Goal: Task Accomplishment & Management: Use online tool/utility

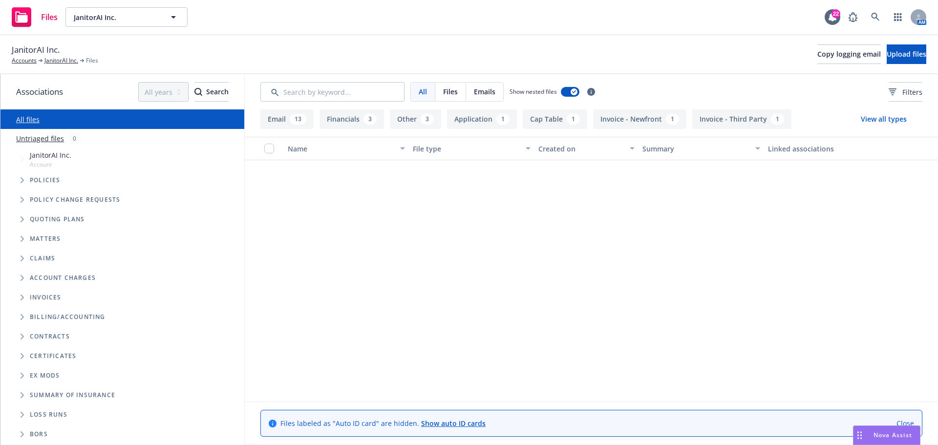
scroll to position [440, 0]
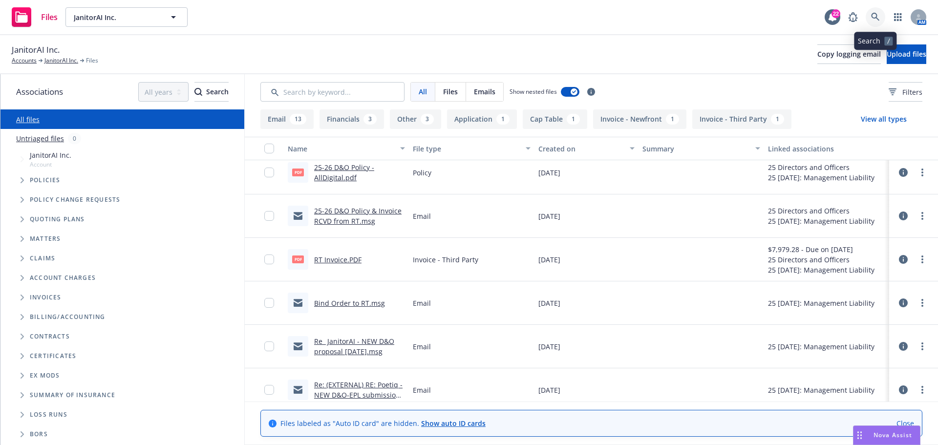
click at [877, 15] on icon at bounding box center [875, 17] width 8 height 8
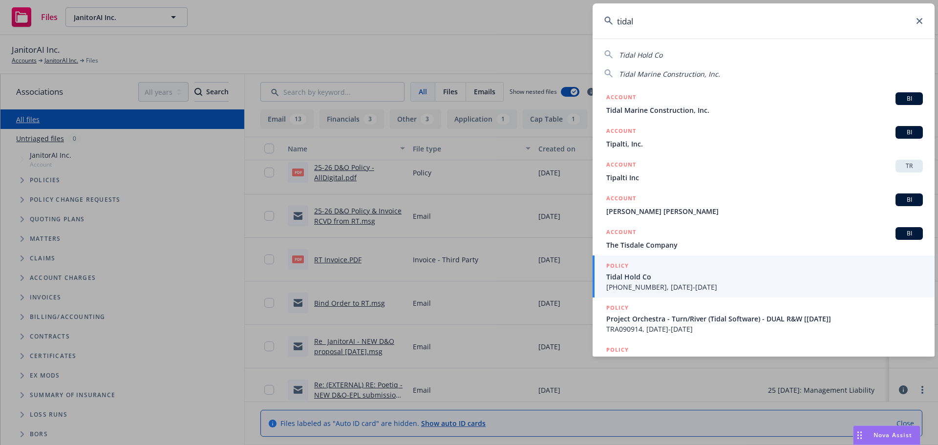
click at [643, 53] on span "Tidal Hold Co" at bounding box center [640, 54] width 43 height 9
type input "Tidal Hold Co"
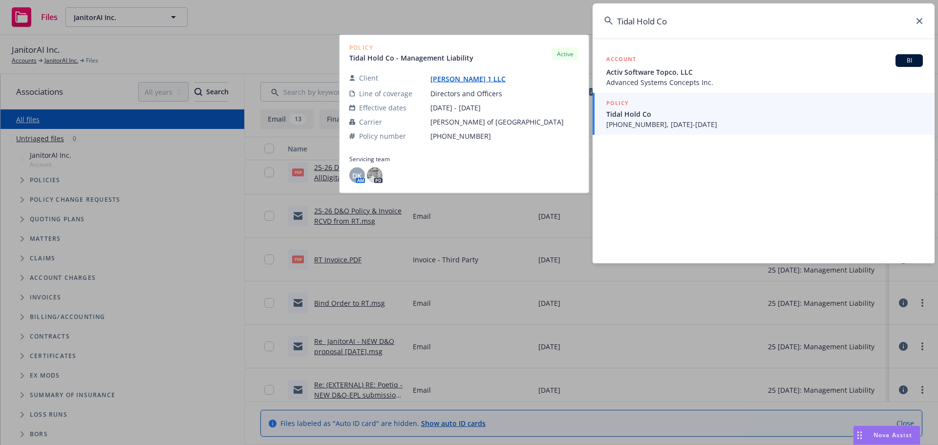
click at [640, 118] on span "Tidal Hold Co" at bounding box center [764, 114] width 317 height 10
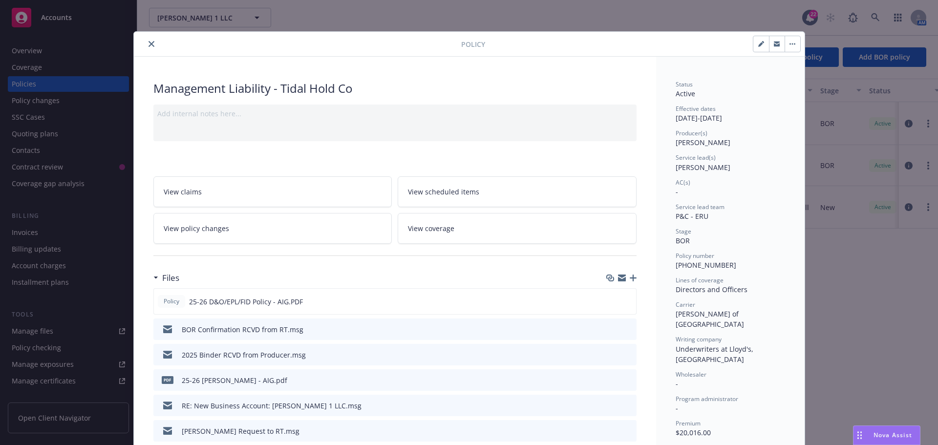
click at [149, 41] on icon "close" at bounding box center [152, 44] width 6 height 6
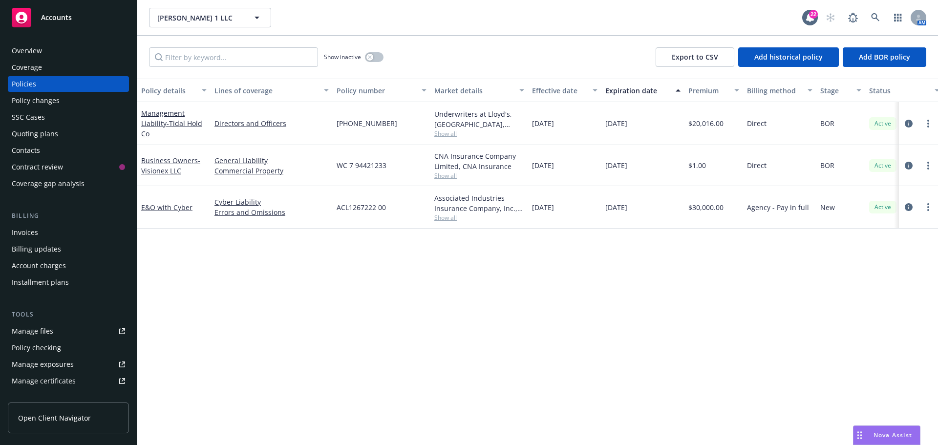
click at [30, 334] on div "Manage files" at bounding box center [33, 331] width 42 height 16
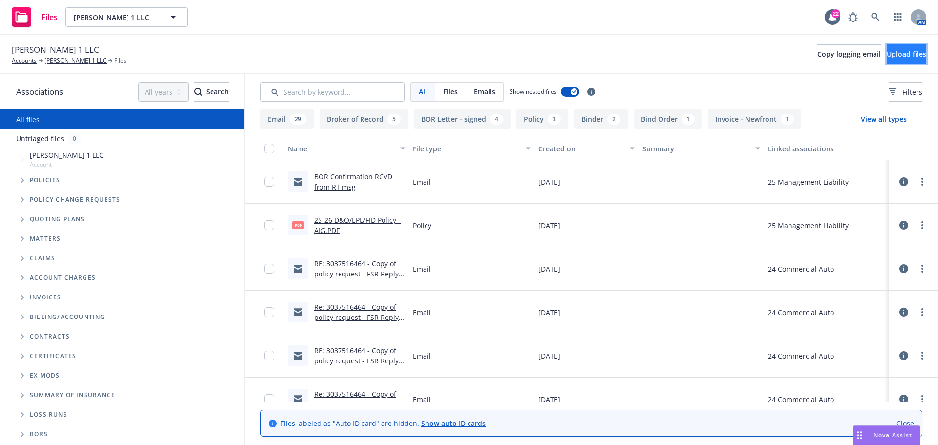
click at [887, 57] on span "Upload files" at bounding box center [907, 53] width 40 height 9
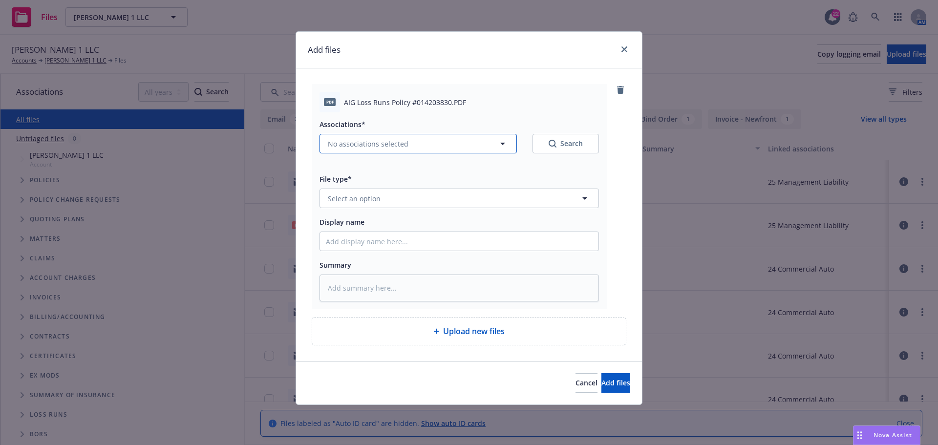
click at [505, 142] on icon "button" at bounding box center [503, 144] width 12 height 12
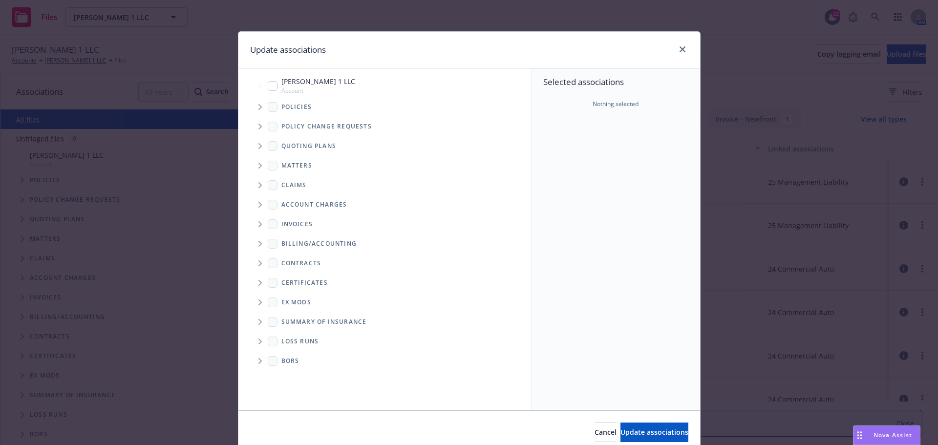
click at [253, 106] on span "Tree Example" at bounding box center [260, 107] width 16 height 16
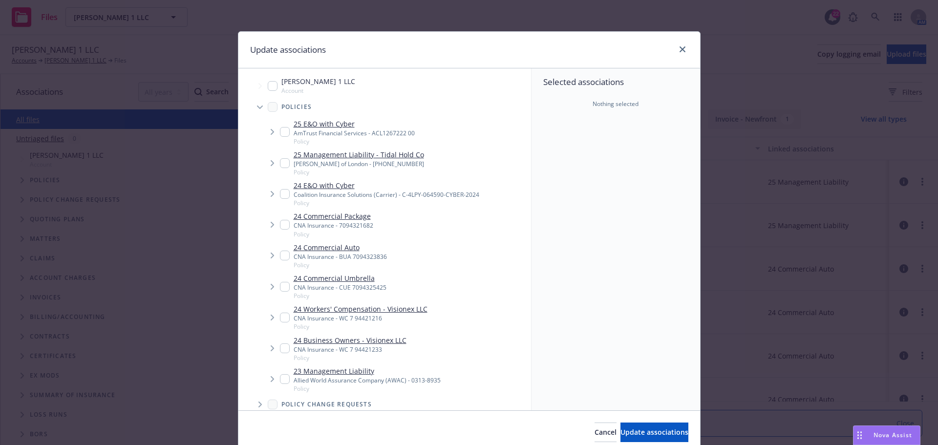
type textarea "x"
click at [280, 163] on input "Tree Example" at bounding box center [285, 163] width 10 height 10
checkbox input "true"
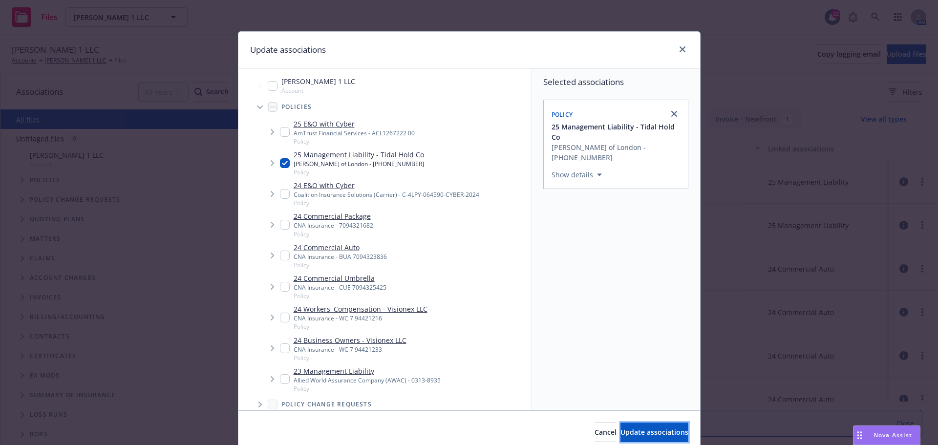
click at [630, 433] on span "Update associations" at bounding box center [654, 431] width 68 height 9
type textarea "x"
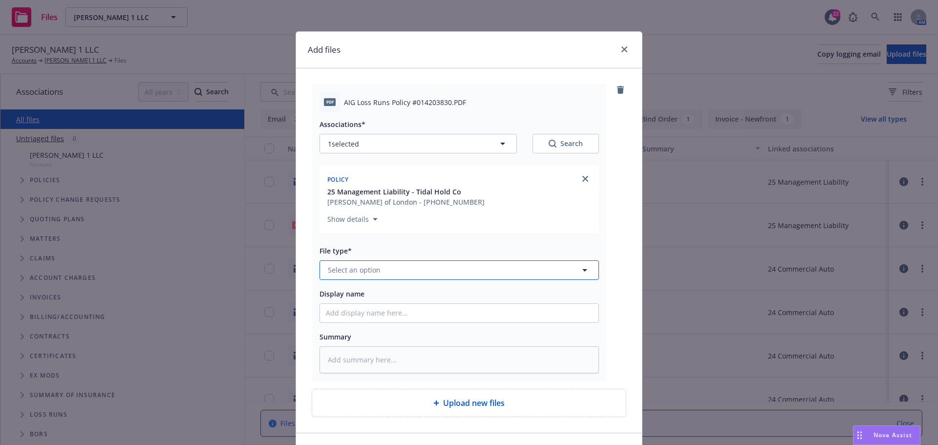
click at [372, 268] on span "Select an option" at bounding box center [354, 270] width 53 height 10
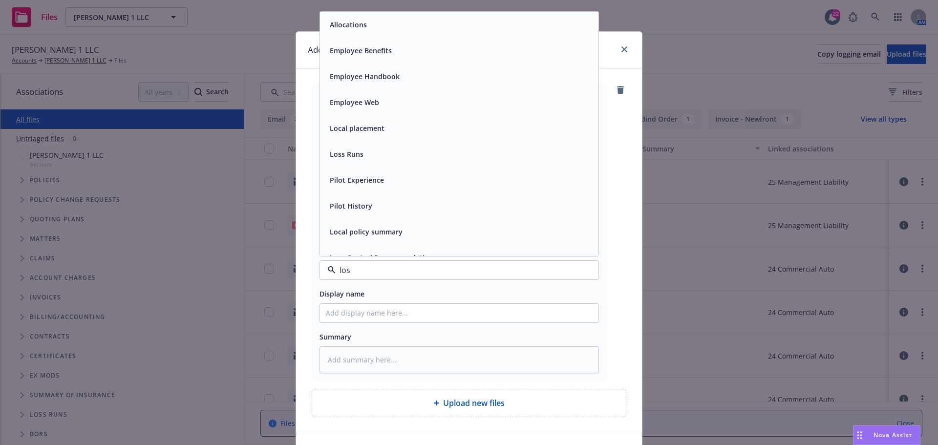
type input "loss"
click at [365, 28] on div "Loss Runs" at bounding box center [459, 25] width 267 height 14
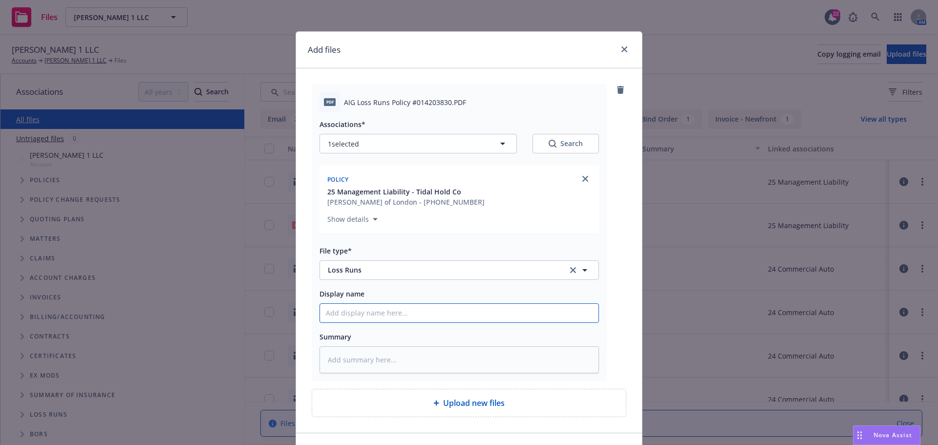
click at [347, 311] on input "Display name" at bounding box center [459, 313] width 278 height 19
type textarea "x"
type input "A"
type textarea "x"
type input "AI"
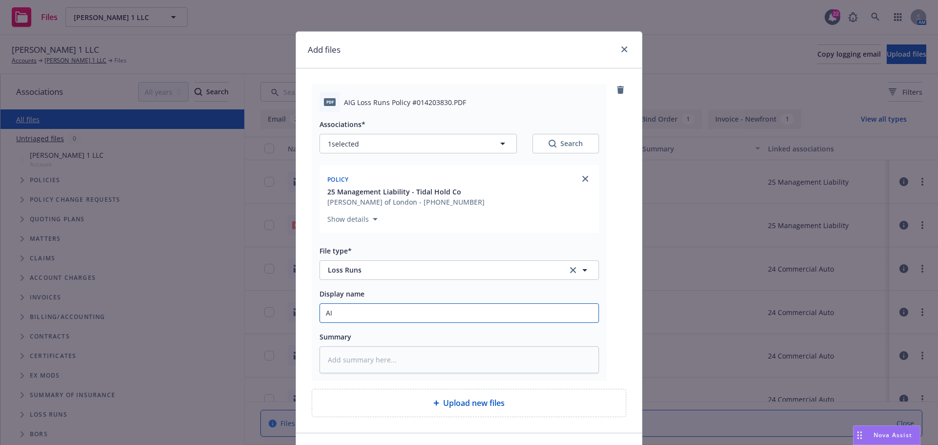
type textarea "x"
type input "AIG"
type textarea "x"
type input "AIG"
type textarea "x"
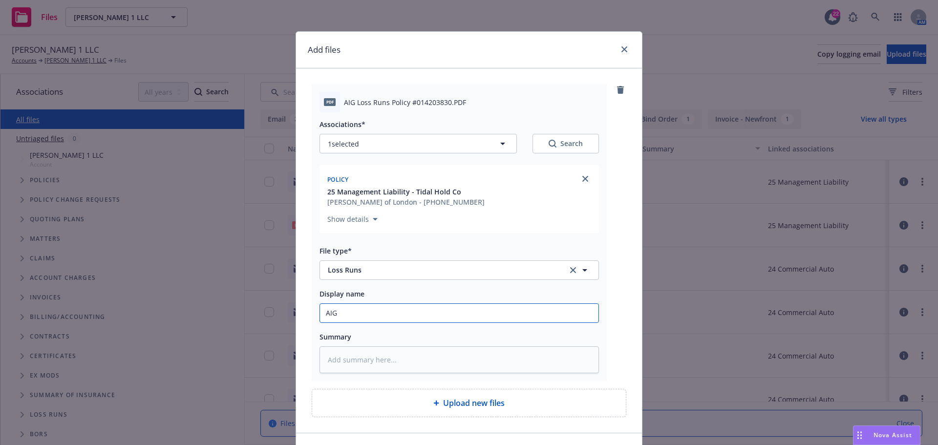
type input "AIG D"
type textarea "x"
type input "AIG D&"
type textarea "x"
type input "AIG D&O"
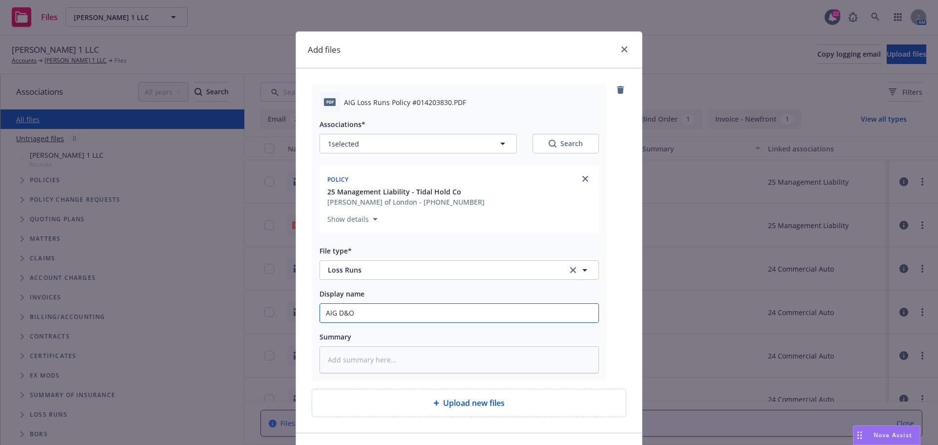
type textarea "x"
type input "AIG D&O l"
type textarea "x"
type input "AIG D&O l;"
type textarea "x"
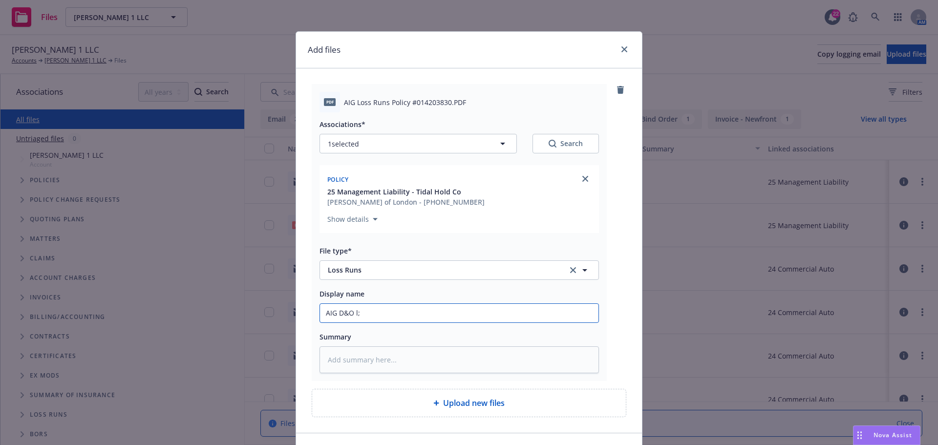
type input "AIG D&O l;o"
type textarea "x"
type input "AIG D&O l;os"
type textarea "x"
type input "AIG D&O l;oss"
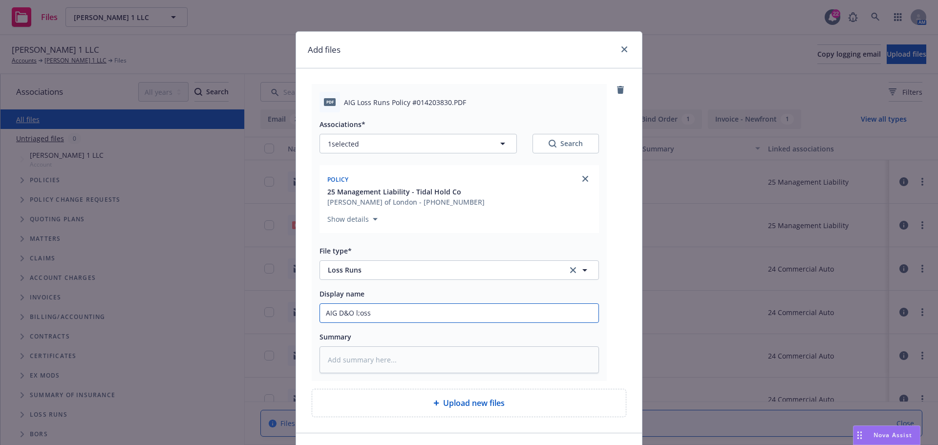
type textarea "x"
type input "AIG D&O l;oss"
type textarea "x"
type input "AIG D&O l;oss r"
type textarea "x"
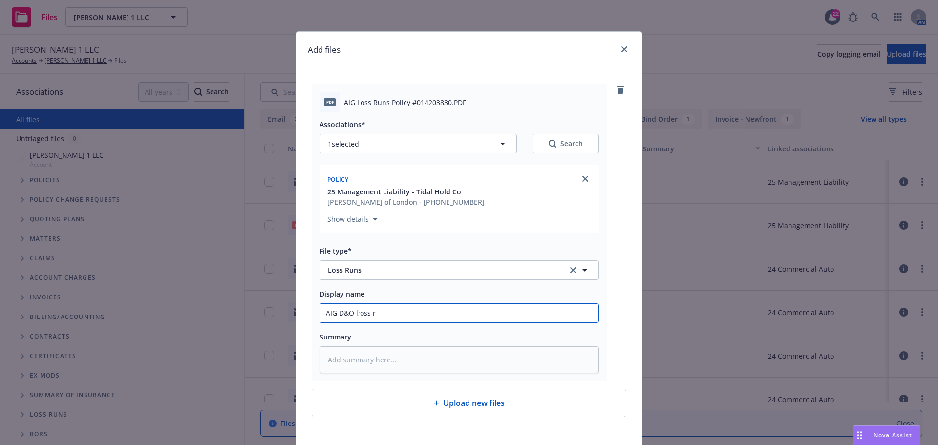
type input "AIG D&O l;oss ru"
type textarea "x"
type input "AIG D&O l;oss run"
type textarea "x"
type input "AIG D&O l;oss runs"
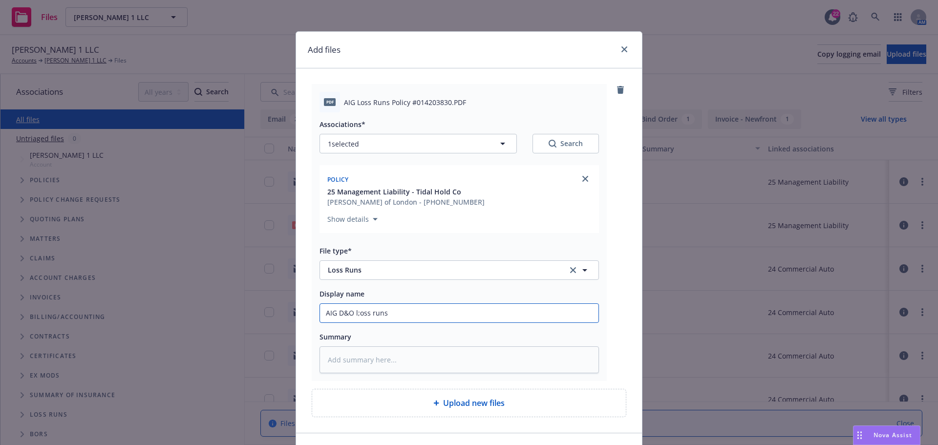
type textarea "x"
type input "AIG D&O l;oss runs"
type textarea "x"
type input "AIG D&O l;oss runs a"
type textarea "x"
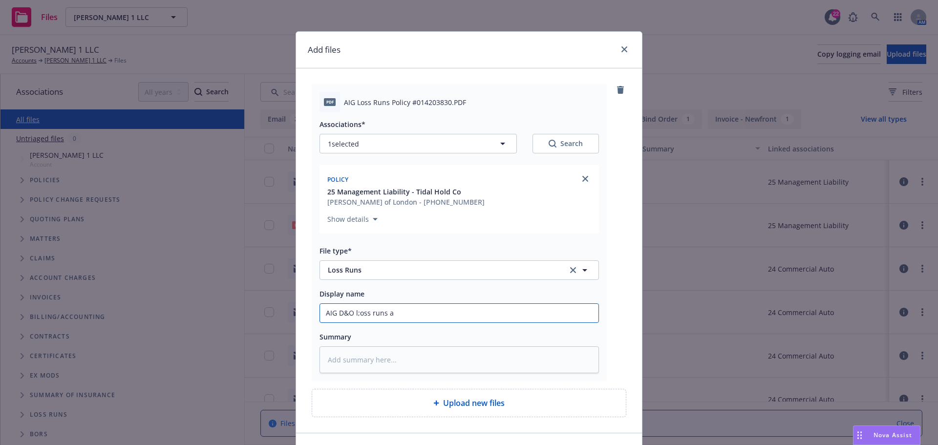
type input "AIG D&O l;oss runs as"
type textarea "x"
type input "AIG D&O l;oss runs as"
type textarea "x"
type input "AIG D&O l;oss runs as o"
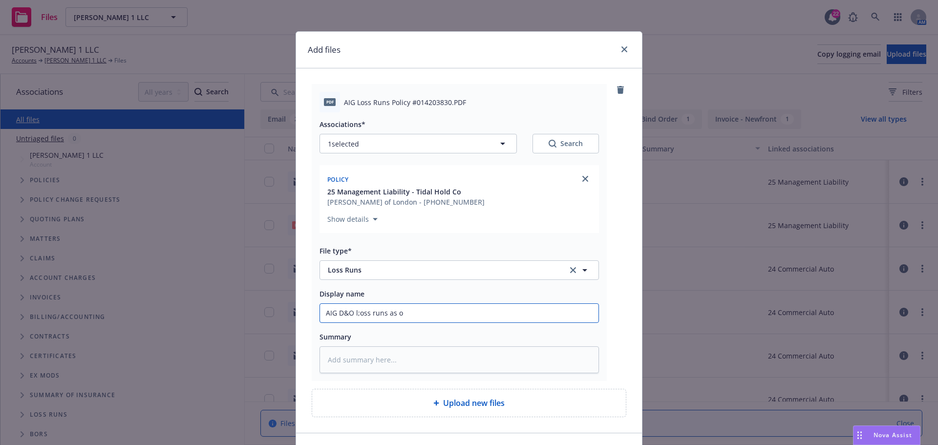
type textarea "x"
type input "AIG D&O l;oss runs as of"
type textarea "x"
type input "AIG D&O l;oss runs as of"
type textarea "x"
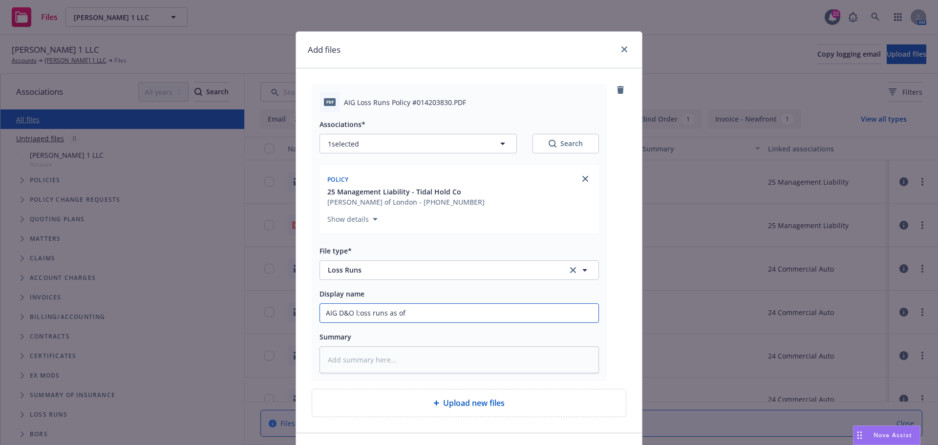
type input "AIG D&O l;oss runs as of 9"
type textarea "x"
type input "AIG D&O l;oss runs as of 9-"
type textarea "x"
type input "AIG D&O l;oss runs as of 9-3"
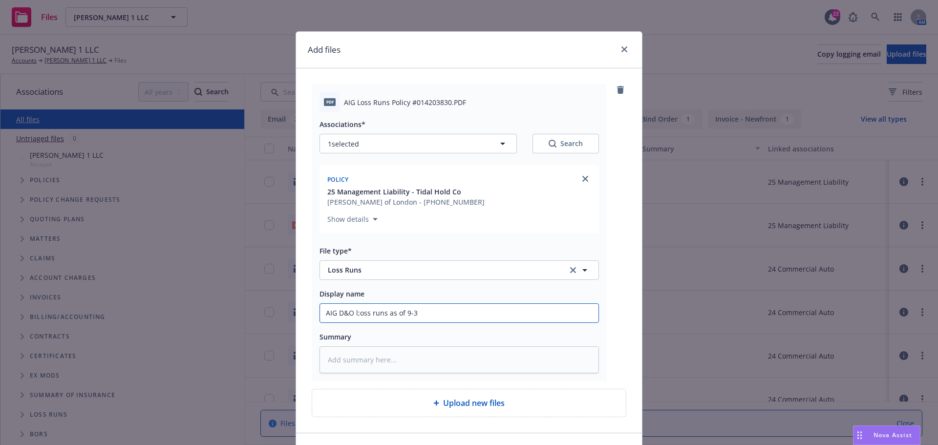
type textarea "x"
type input "AIG D&O l;oss runs as of 9-3-"
type textarea "x"
type input "AIG D&O l;oss runs as of 9-3-2"
type textarea "x"
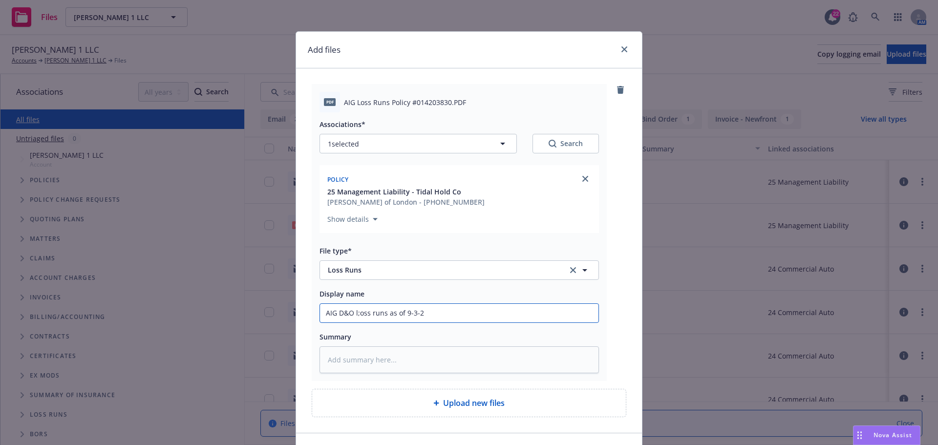
type input "AIG D&O l;oss runs as of 9-3-20"
type textarea "x"
type input "AIG D&O l;oss runs as of 9-3-2025"
type textarea "x"
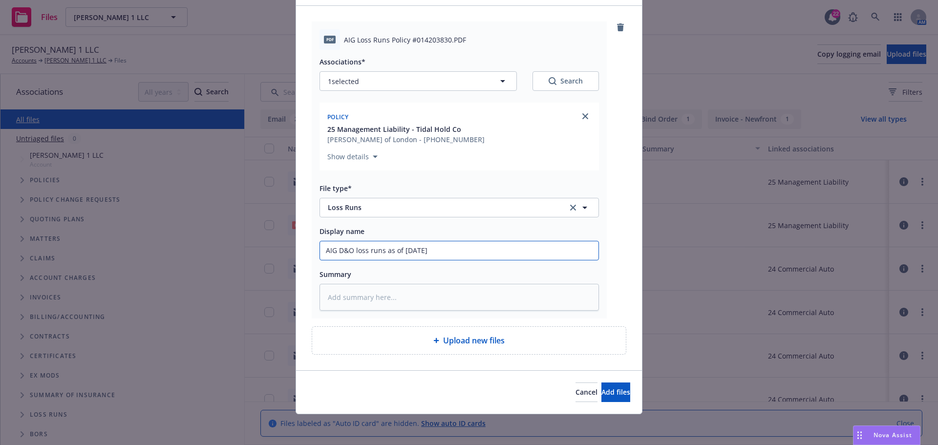
scroll to position [63, 0]
type input "AIG D&O loss runs as of 9-3-2025"
drag, startPoint x: 586, startPoint y: 393, endPoint x: 591, endPoint y: 406, distance: 13.9
click at [601, 395] on span "Add files" at bounding box center [615, 391] width 29 height 9
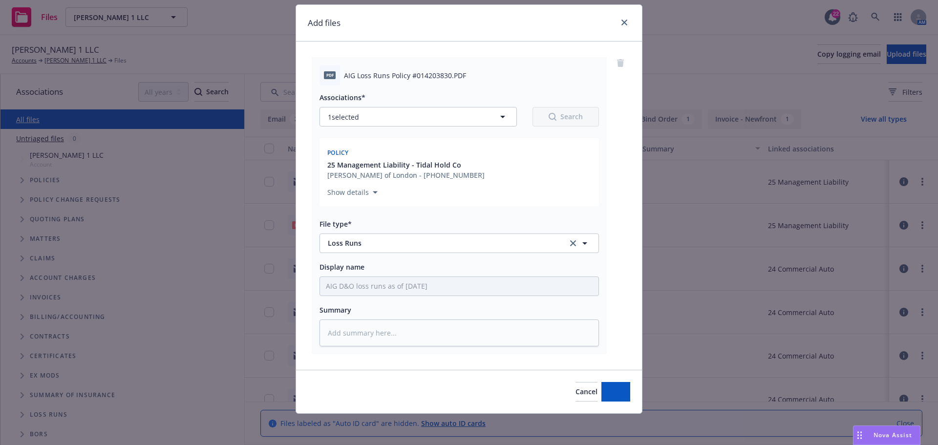
scroll to position [27, 0]
type textarea "x"
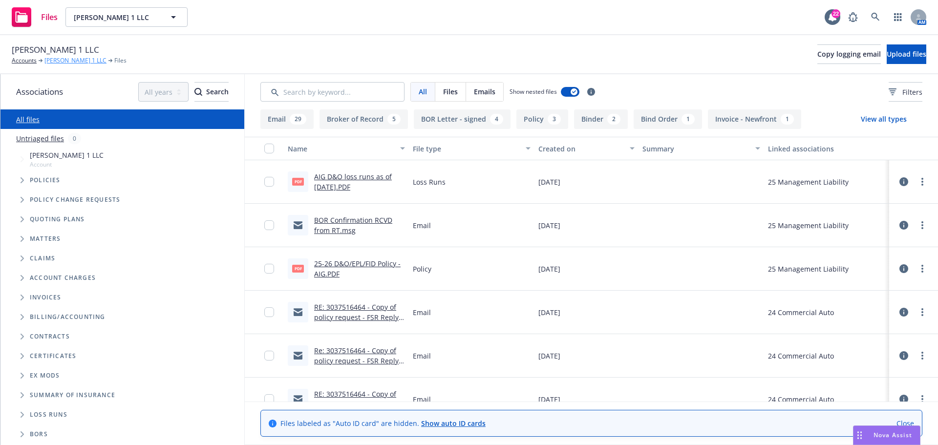
click at [60, 62] on link "Brydon Sigala 1 LLC" at bounding box center [75, 60] width 62 height 9
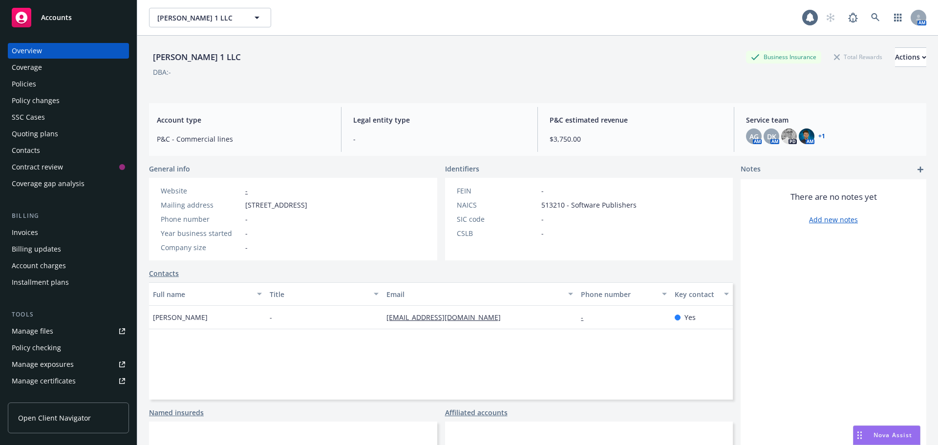
click at [42, 66] on div "Coverage" at bounding box center [68, 68] width 113 height 16
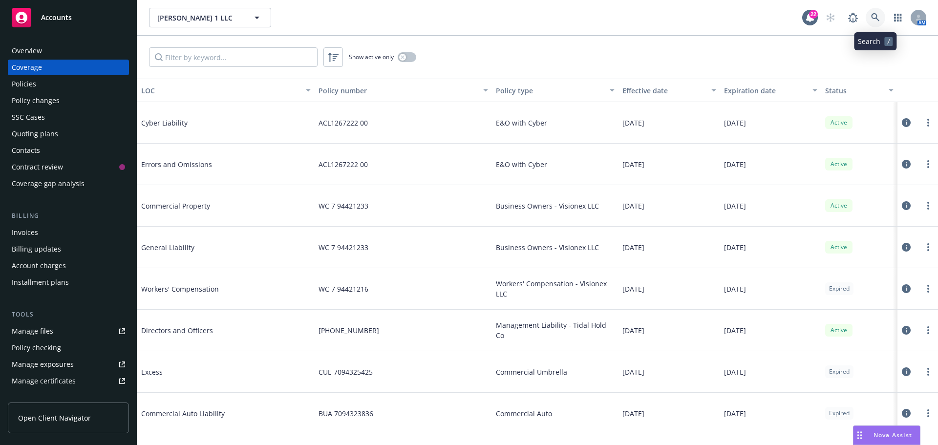
click at [877, 17] on icon at bounding box center [875, 17] width 9 height 9
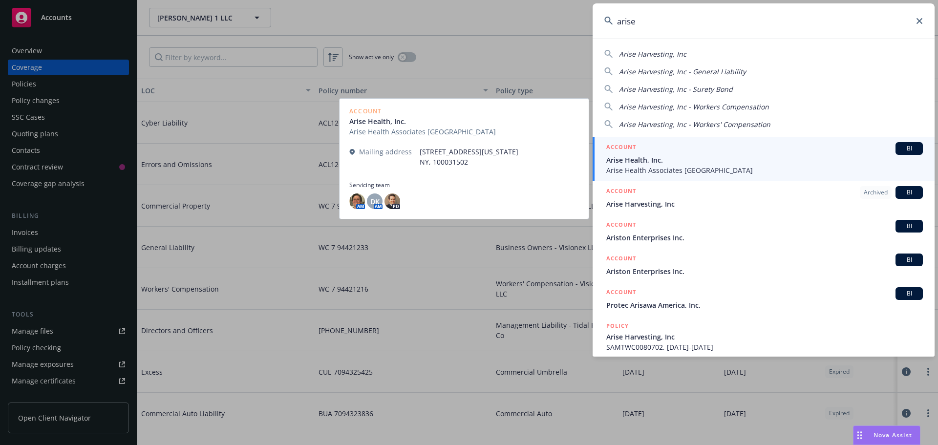
type input "arise"
click at [639, 161] on span "Arise Health, Inc." at bounding box center [764, 160] width 317 height 10
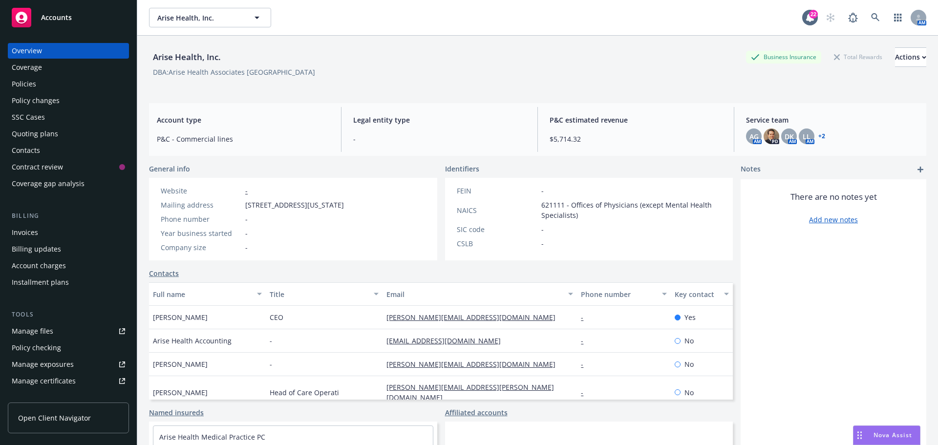
click at [36, 331] on div "Manage files" at bounding box center [33, 331] width 42 height 16
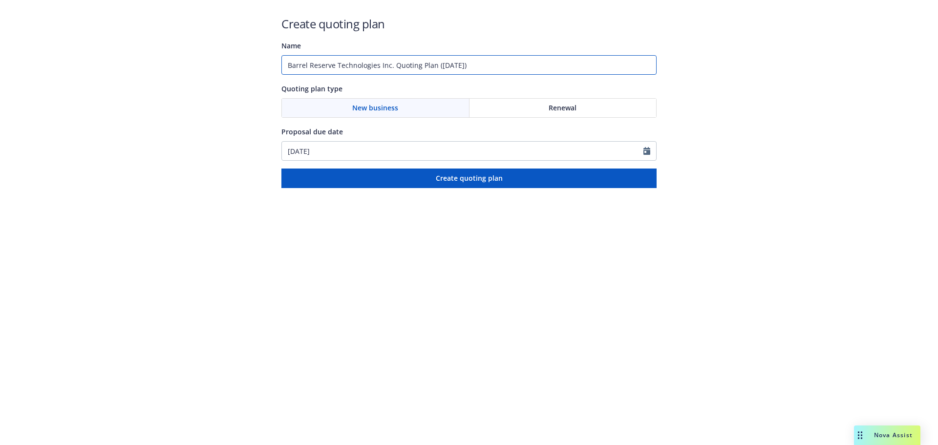
click at [433, 64] on input "Barrel Reserve Technologies Inc. Quoting Plan (2025-09-11)" at bounding box center [468, 65] width 375 height 20
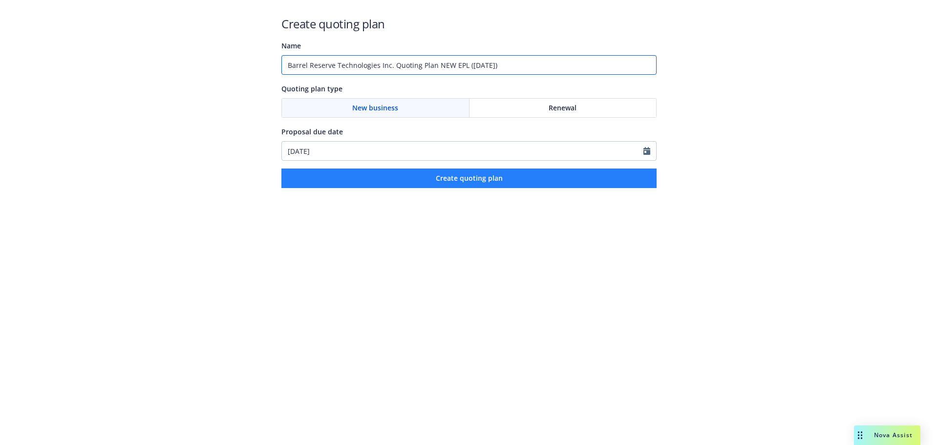
type input "Barrel Reserve Technologies Inc. Quoting Plan NEW EPL (2025-09-11)"
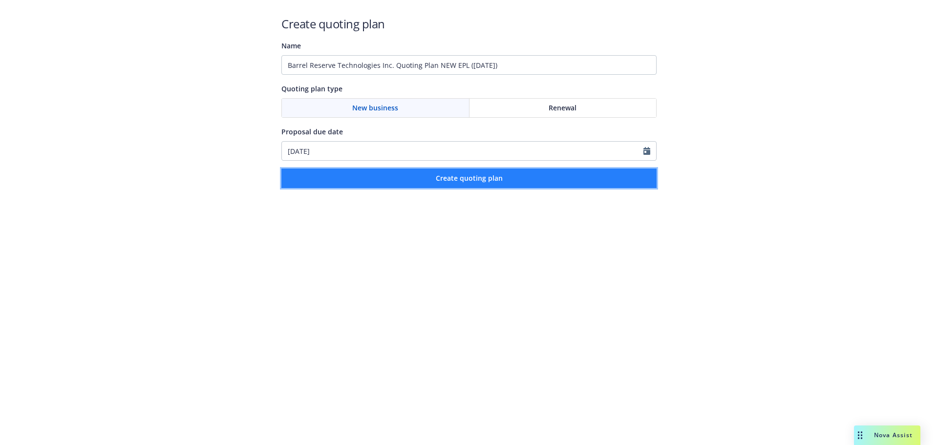
click at [474, 178] on span "Create quoting plan" at bounding box center [469, 177] width 67 height 9
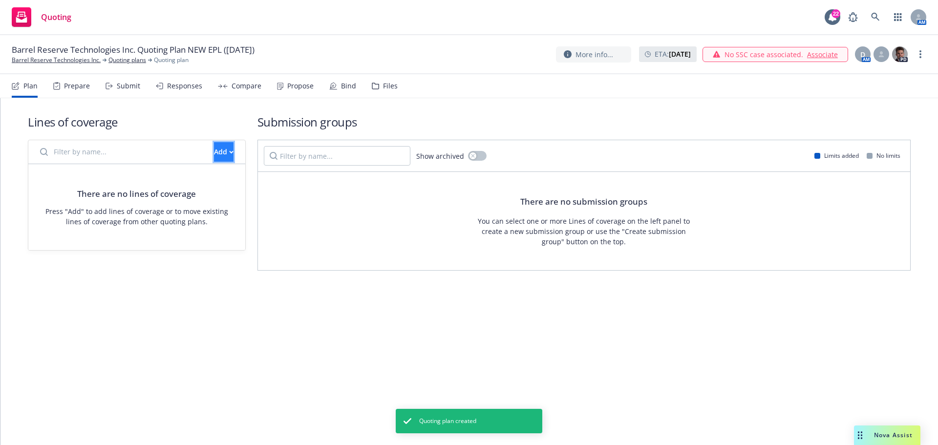
click at [214, 149] on div "Add" at bounding box center [224, 152] width 20 height 19
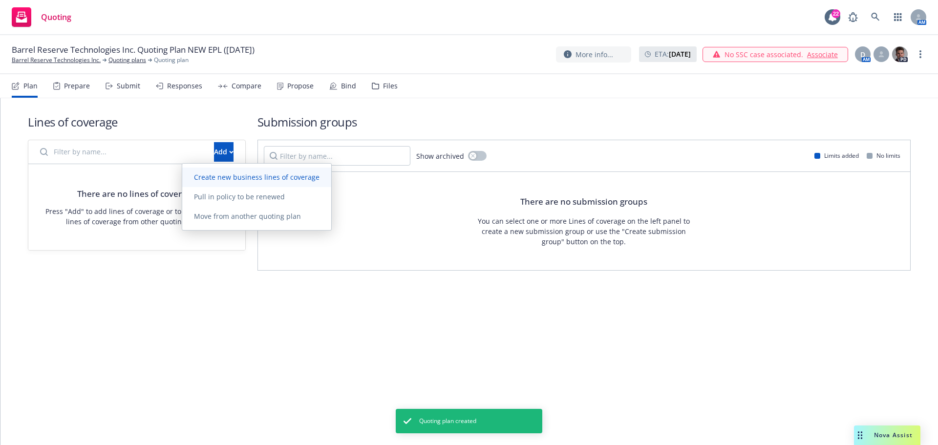
drag, startPoint x: 232, startPoint y: 181, endPoint x: 238, endPoint y: 184, distance: 7.4
click at [234, 182] on link "Create new business lines of coverage" at bounding box center [256, 178] width 149 height 20
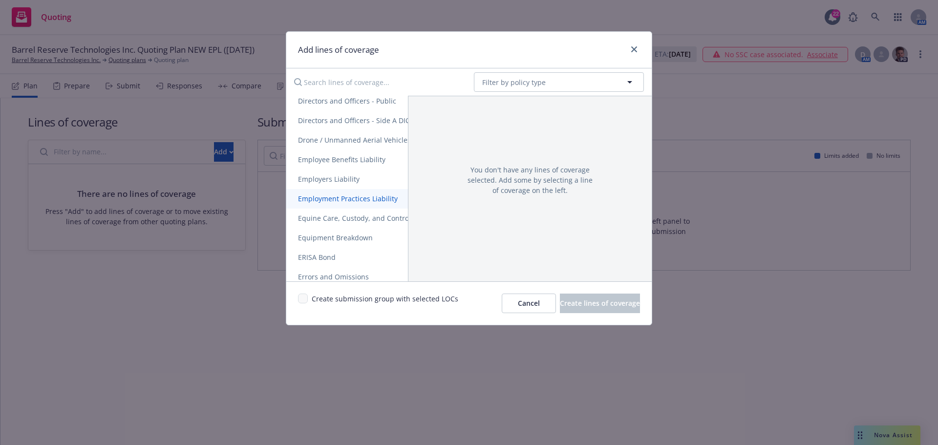
scroll to position [537, 0]
click at [354, 196] on span "Employment Practices Liability" at bounding box center [347, 196] width 123 height 9
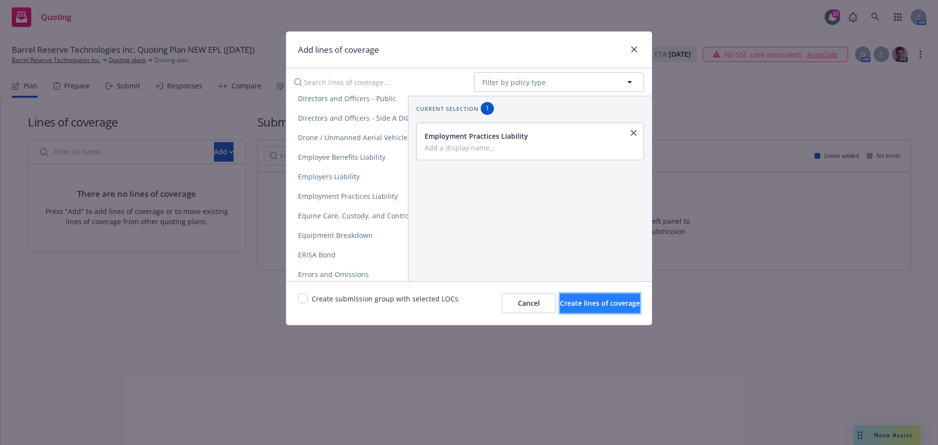
click at [560, 302] on span "Create lines of coverage" at bounding box center [600, 303] width 80 height 9
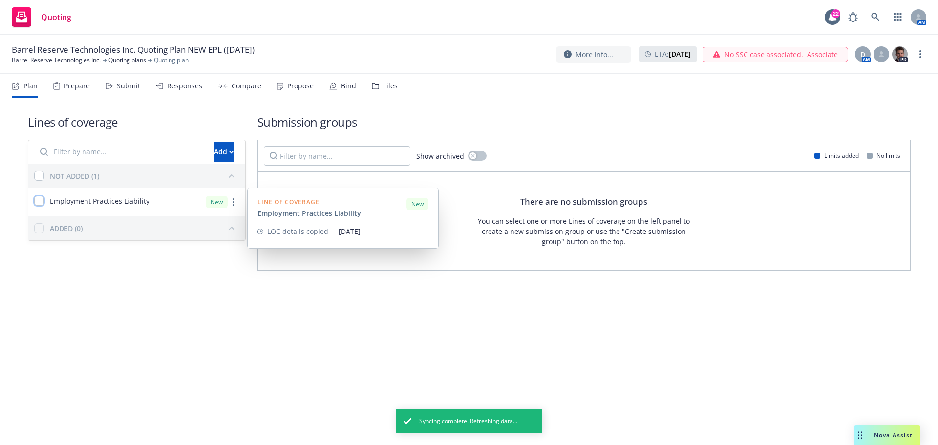
click at [37, 202] on input "checkbox" at bounding box center [39, 201] width 10 height 10
checkbox input "true"
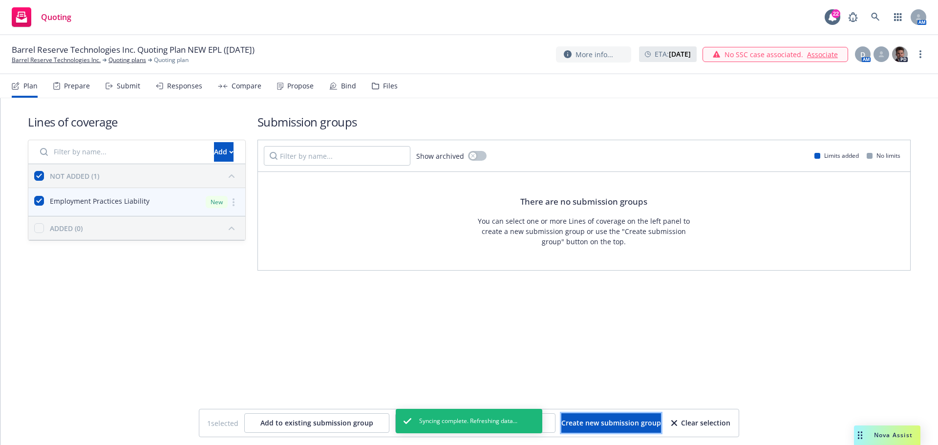
click at [594, 422] on span "Create new submission group" at bounding box center [611, 422] width 100 height 9
checkbox input "false"
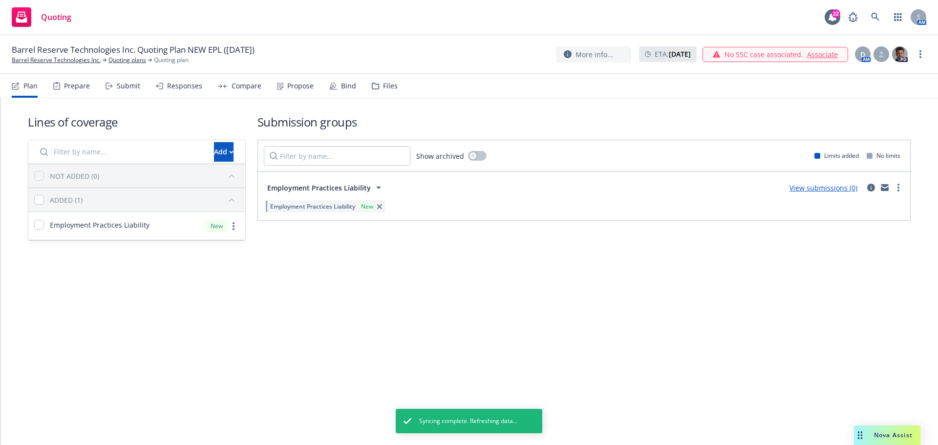
click at [830, 187] on link "View submissions (0)" at bounding box center [824, 187] width 68 height 9
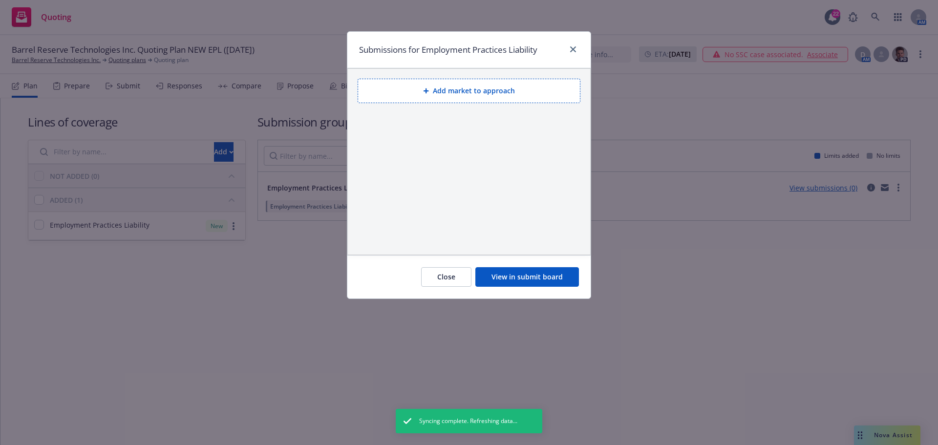
click at [481, 91] on button "Add market to approach" at bounding box center [469, 91] width 223 height 24
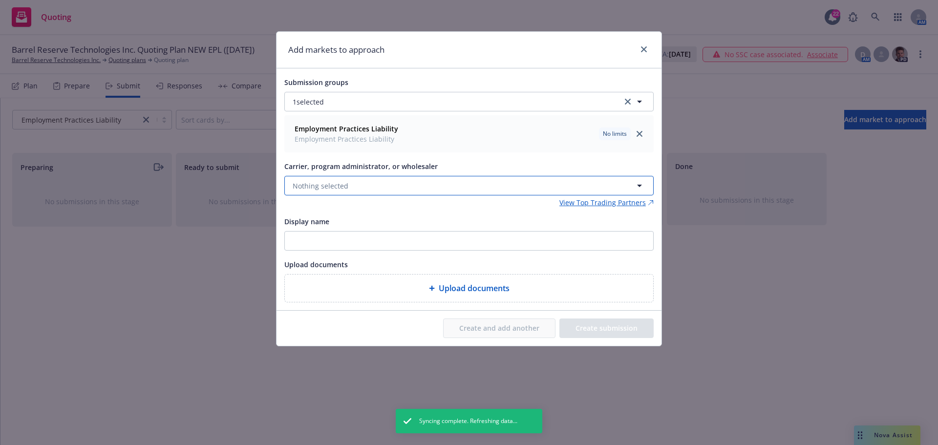
click at [347, 180] on button "Nothing selected" at bounding box center [468, 186] width 369 height 20
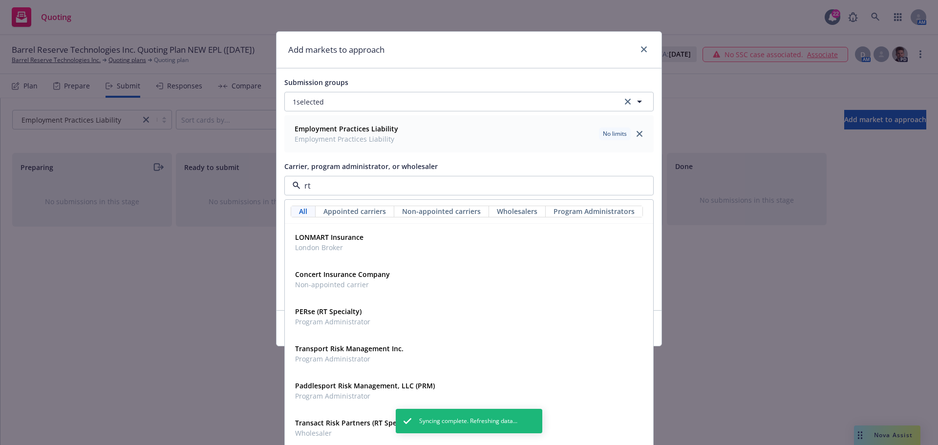
type input "rt s"
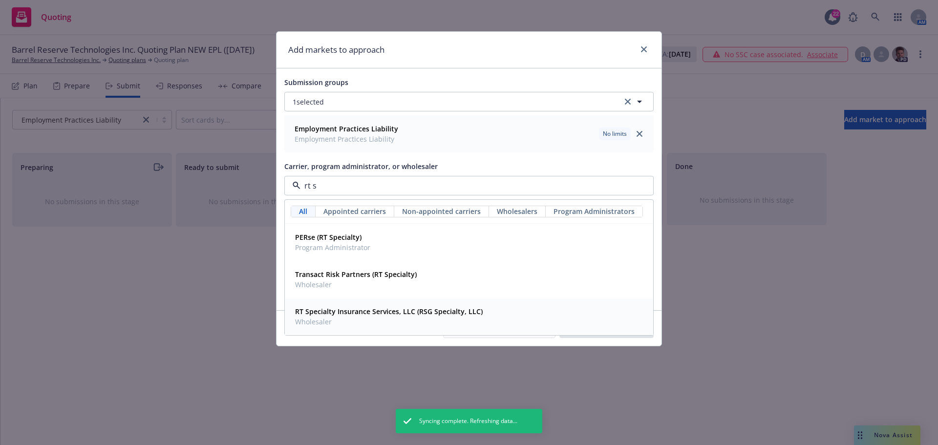
click at [359, 318] on span "Wholesaler" at bounding box center [389, 322] width 188 height 10
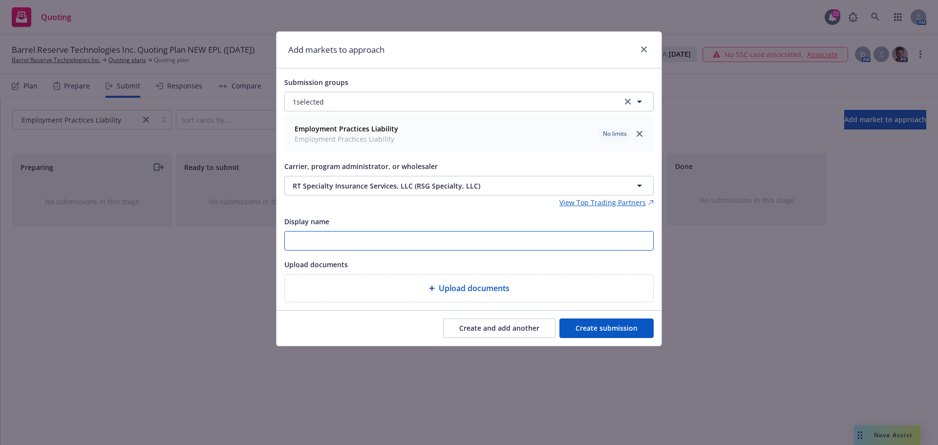
click at [314, 241] on input "Display name" at bounding box center [469, 241] width 368 height 19
click at [347, 242] on input "25-26 RT" at bounding box center [469, 241] width 368 height 19
paste input "Barrel Reserve Technologies, Inc. - NEW Business EPL (quotes ASAP)"
type input "25-26 RT Barrel Reserve Technologies, Inc. - NEW Business EPL (quotes ASAP)"
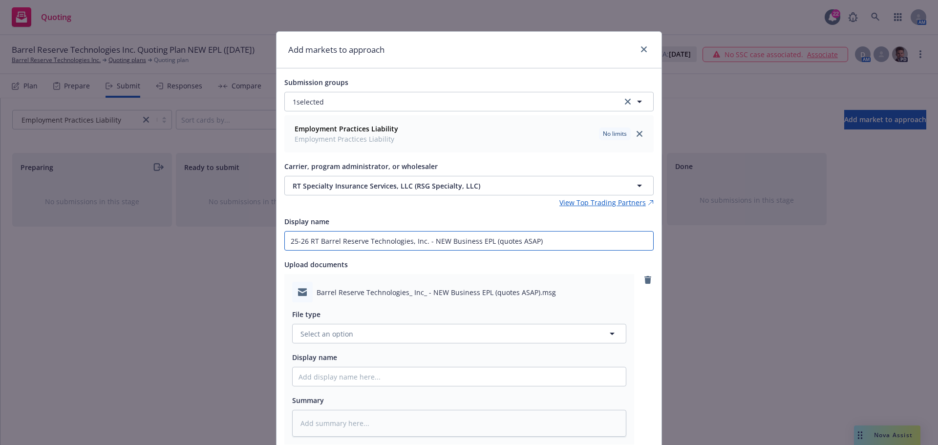
drag, startPoint x: 549, startPoint y: 240, endPoint x: 246, endPoint y: 242, distance: 302.4
click at [246, 242] on div "Add markets to approach Submission groups 1 selected Employment Practices Liabi…" at bounding box center [469, 222] width 938 height 445
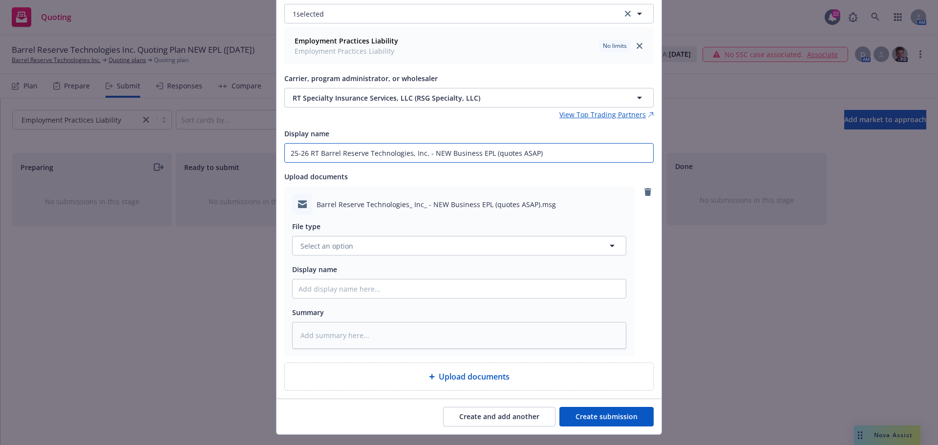
scroll to position [98, 0]
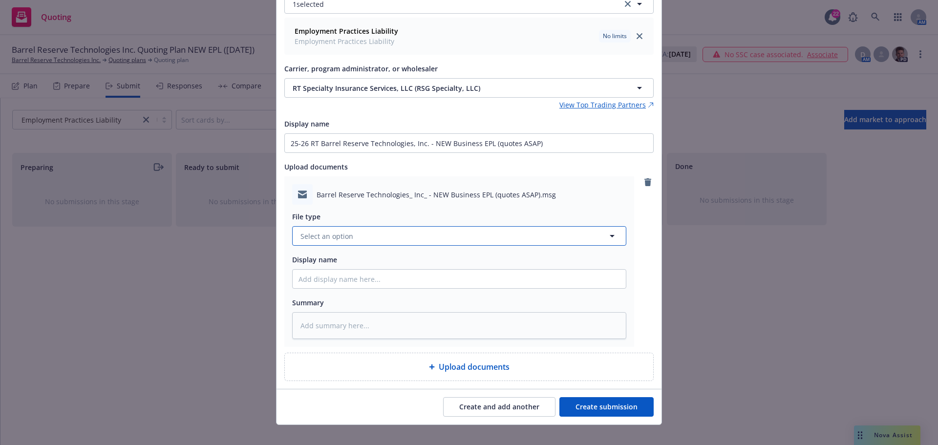
click at [342, 236] on span "Select an option" at bounding box center [326, 236] width 53 height 10
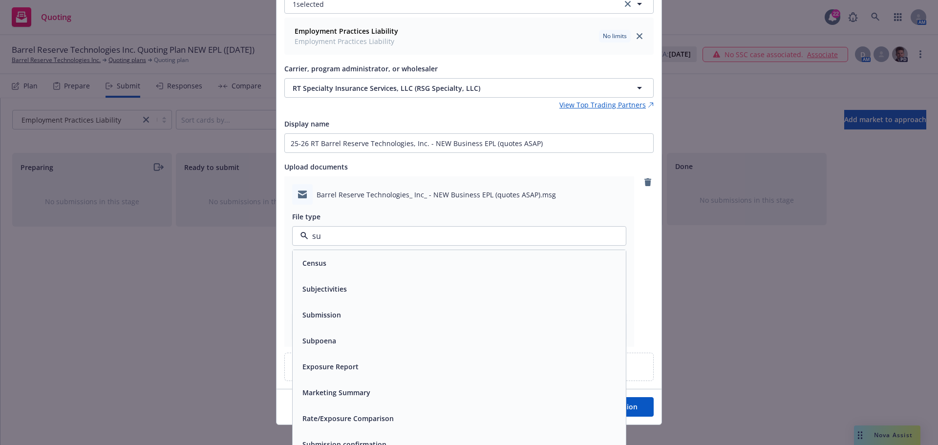
type input "sub"
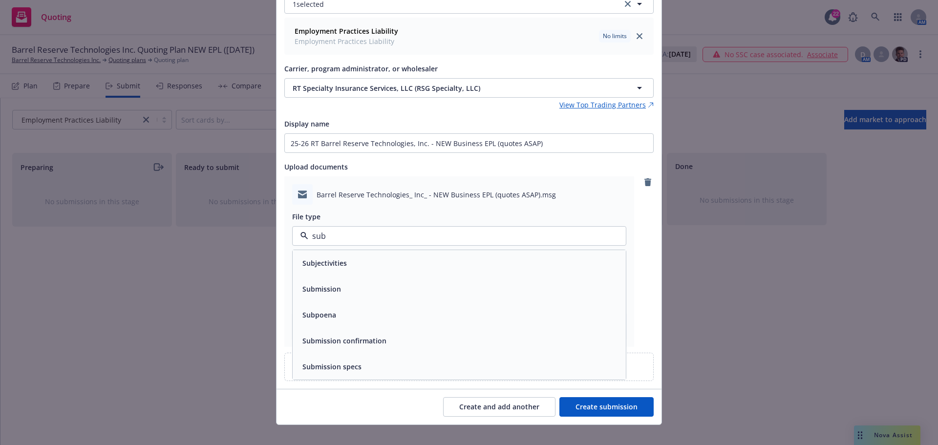
click at [352, 288] on div "Submission" at bounding box center [459, 289] width 321 height 14
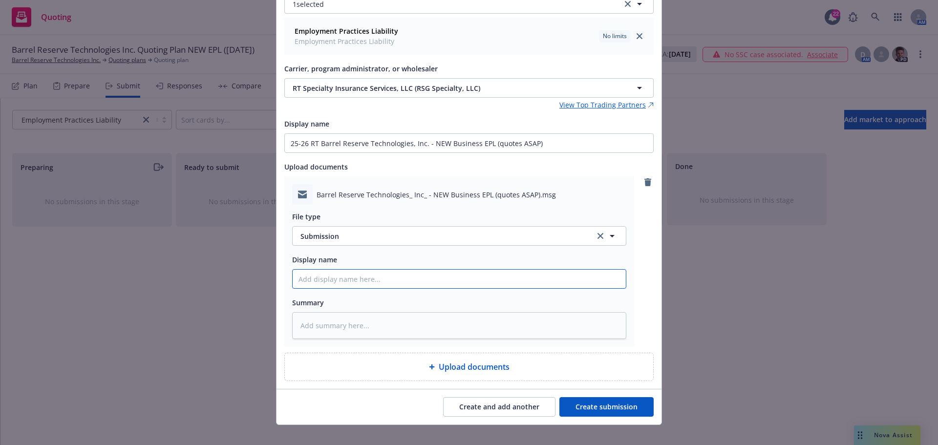
click at [345, 284] on input "Display name" at bounding box center [459, 279] width 333 height 19
paste input "25-26 RT Barrel Reserve Technologies, Inc. - NEW Business EPL (quotes ASAP)"
type textarea "x"
type input "25-26 RT Barrel Reserve Technologies, Inc. - NEW Business EPL (quotes ASAP)"
click at [597, 413] on button "Create submission" at bounding box center [606, 407] width 94 height 20
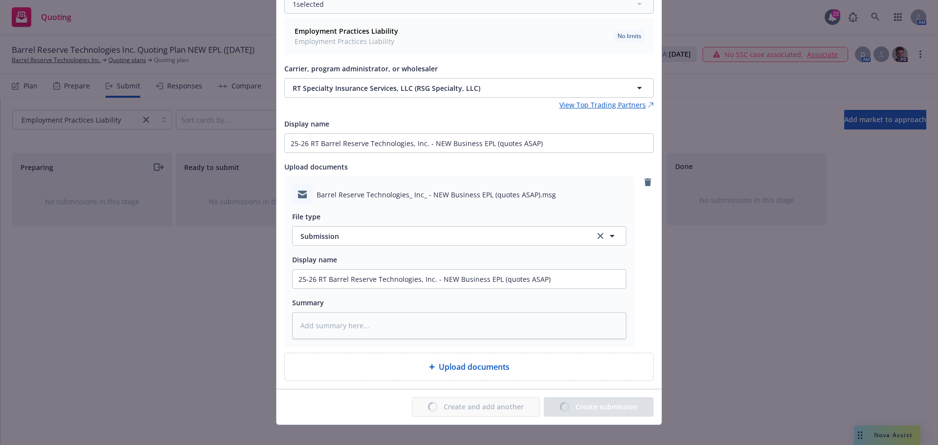
type textarea "x"
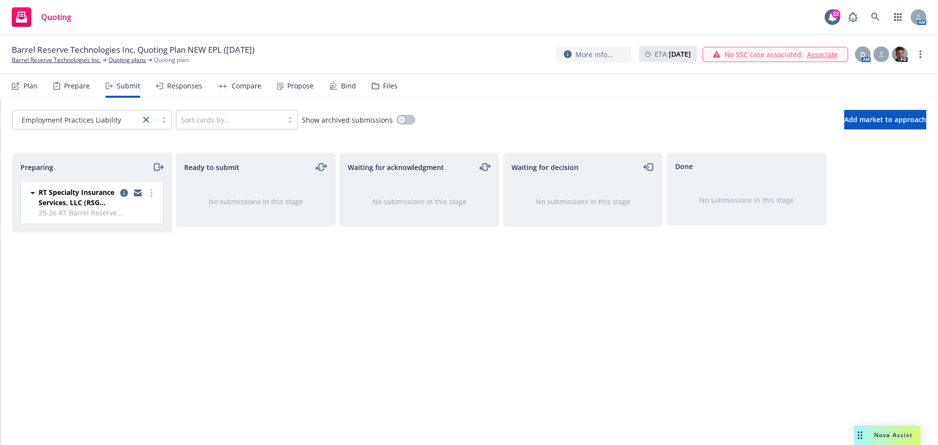
drag, startPoint x: 156, startPoint y: 166, endPoint x: 153, endPoint y: 171, distance: 6.8
click at [156, 166] on icon "moveRight" at bounding box center [157, 167] width 11 height 12
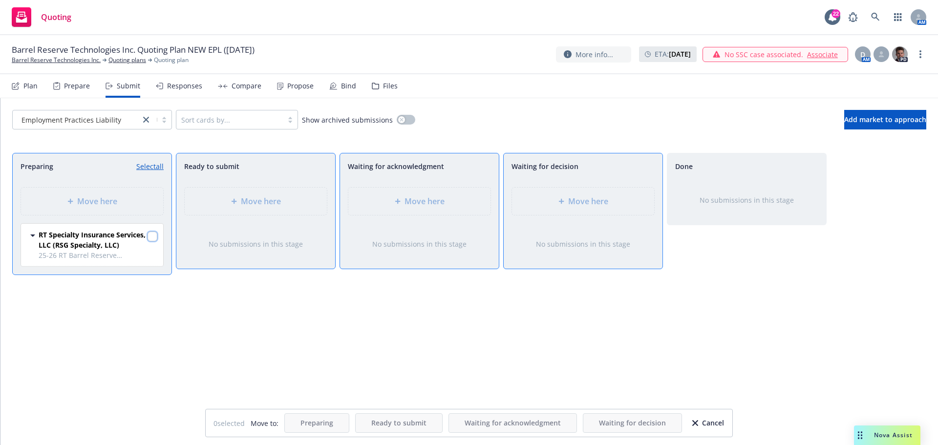
drag, startPoint x: 153, startPoint y: 241, endPoint x: 179, endPoint y: 239, distance: 25.9
click at [154, 242] on div at bounding box center [153, 238] width 10 height 12
click at [153, 237] on input "checkbox" at bounding box center [153, 237] width 10 height 10
checkbox input "true"
click at [570, 201] on span "Move here" at bounding box center [588, 201] width 40 height 12
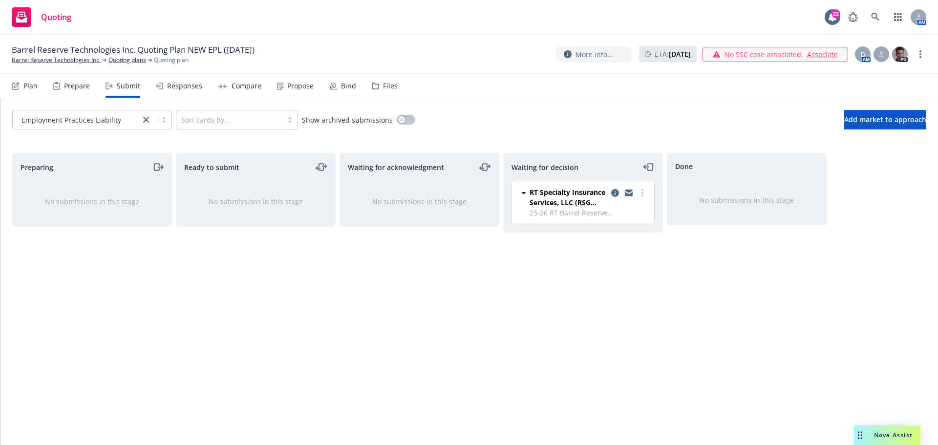
click at [386, 88] on div "Files" at bounding box center [390, 86] width 15 height 8
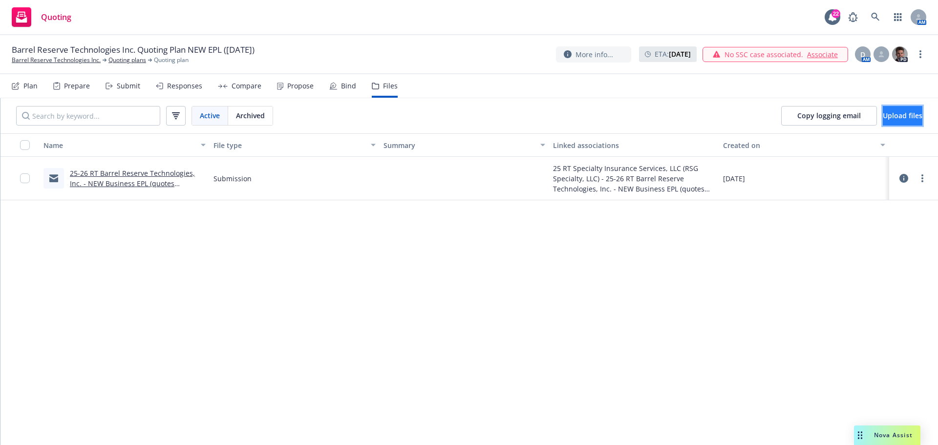
click at [891, 119] on span "Upload files" at bounding box center [903, 115] width 40 height 9
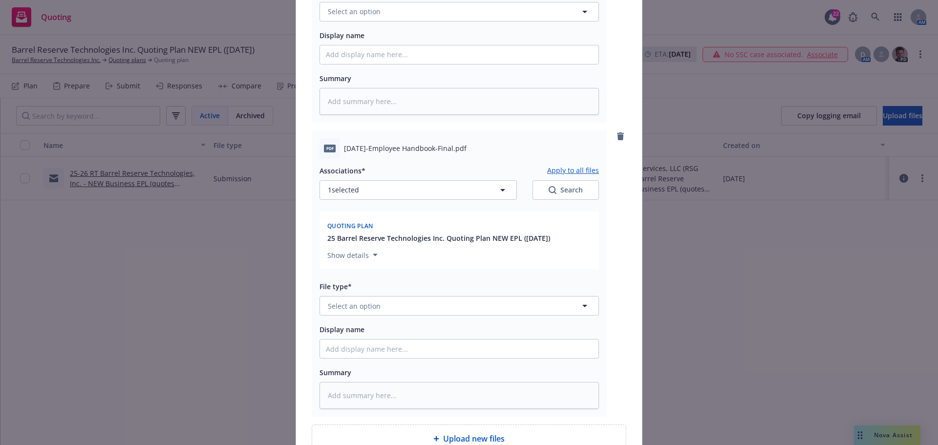
scroll to position [387, 0]
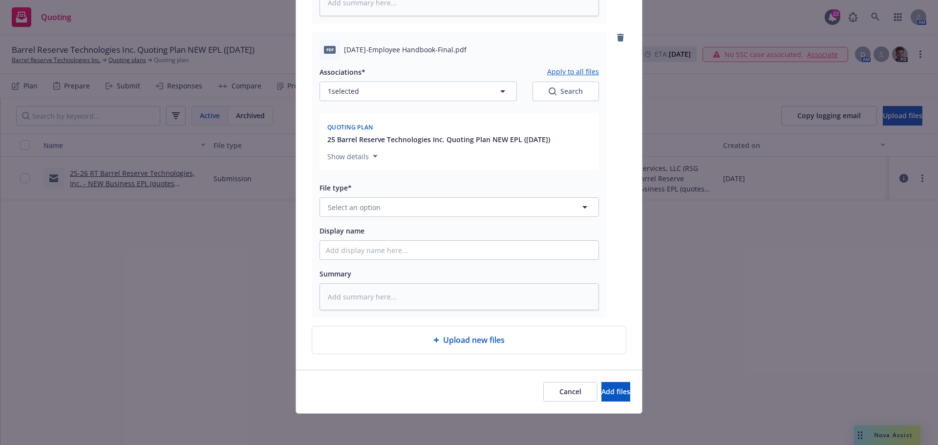
type textarea "x"
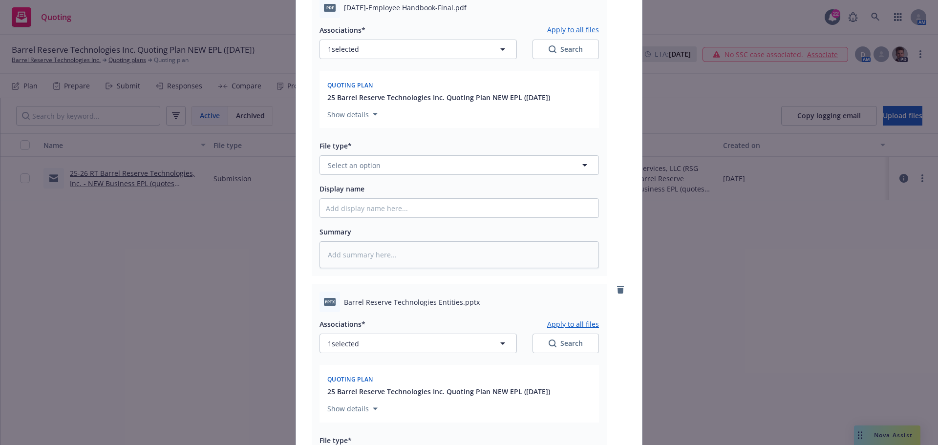
scroll to position [485, 0]
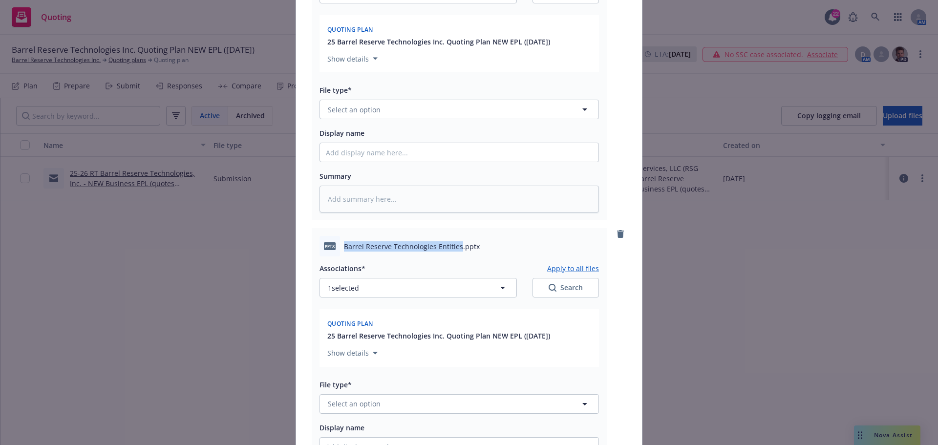
drag, startPoint x: 341, startPoint y: 245, endPoint x: 455, endPoint y: 247, distance: 114.8
click at [455, 247] on span "Barrel Reserve Technologies Entities.pptx" at bounding box center [412, 246] width 136 height 10
copy span "Barrel Reserve Technologies Entities"
click at [372, 402] on span "Select an option" at bounding box center [354, 404] width 53 height 10
type input "other"
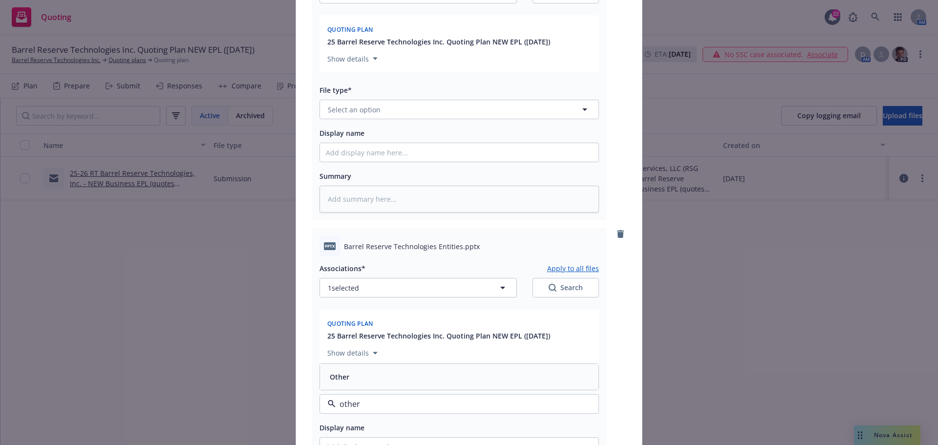
click at [374, 376] on div "Other" at bounding box center [459, 377] width 267 height 14
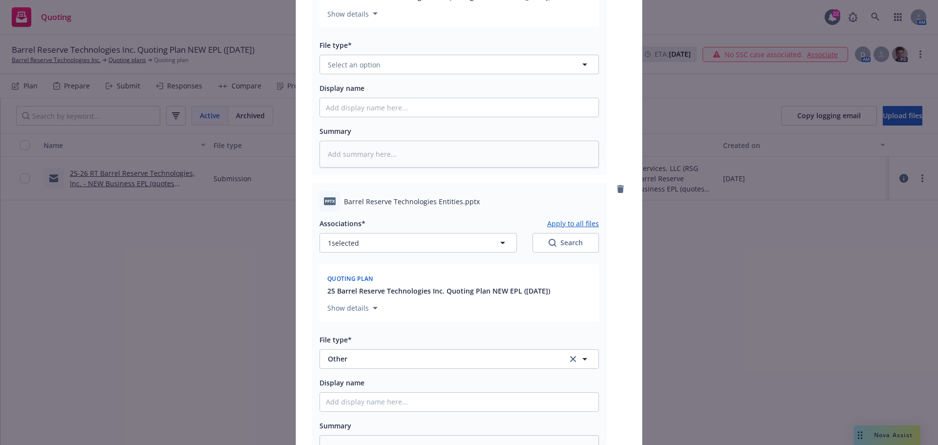
scroll to position [583, 0]
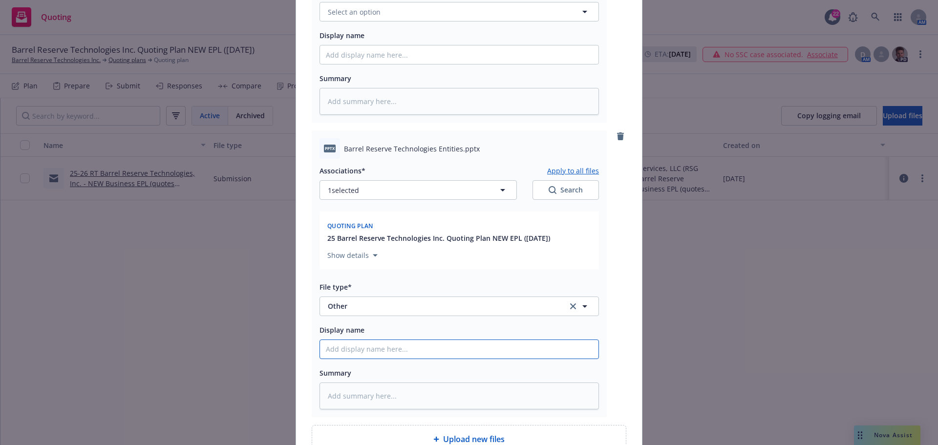
click at [370, 344] on input "Display name" at bounding box center [459, 349] width 278 height 19
paste input "Barrel Reserve Technologies Entities"
type textarea "x"
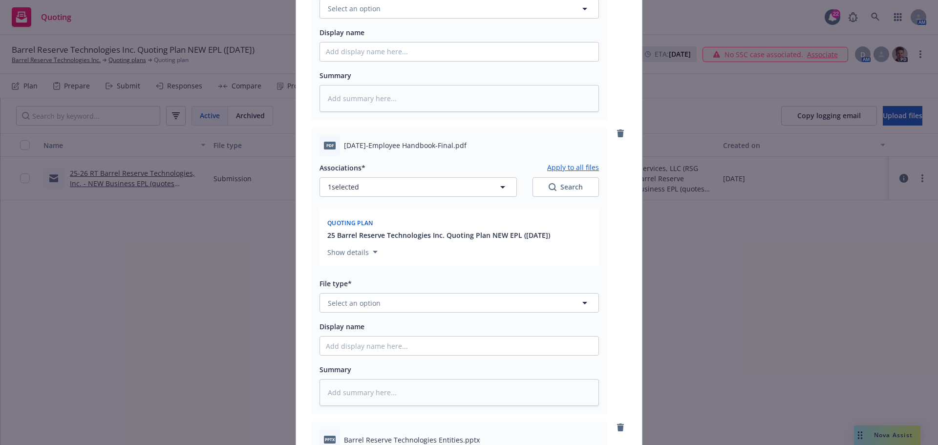
scroll to position [291, 0]
type input "Barrel Reserve Technologies Entities"
drag, startPoint x: 341, startPoint y: 146, endPoint x: 455, endPoint y: 142, distance: 114.9
click at [455, 142] on span "May2023-Employee Handbook-Final.pdf" at bounding box center [405, 146] width 123 height 10
copy span "May2023-Employee Handbook-Final"
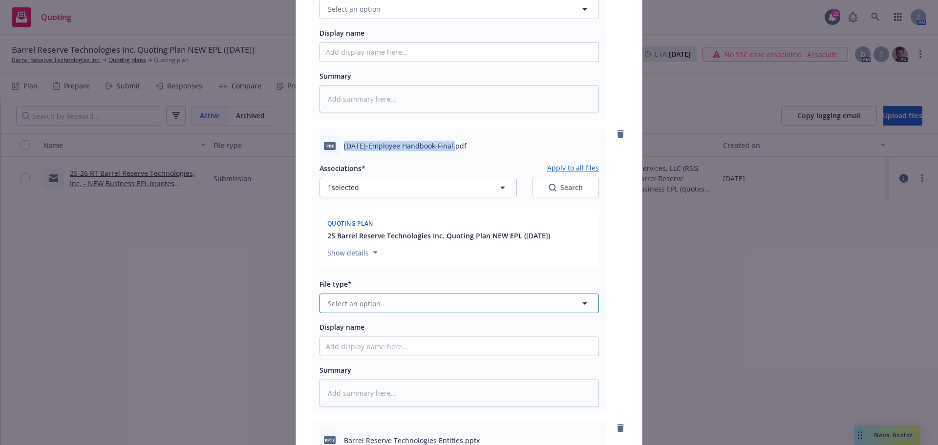
click at [341, 300] on span "Select an option" at bounding box center [354, 304] width 53 height 10
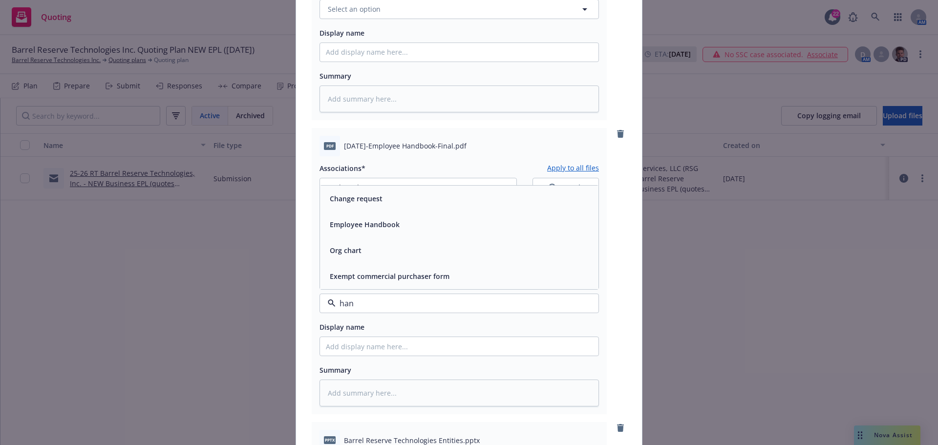
type input "hand"
click at [360, 280] on span "Employee Handbook" at bounding box center [365, 276] width 70 height 10
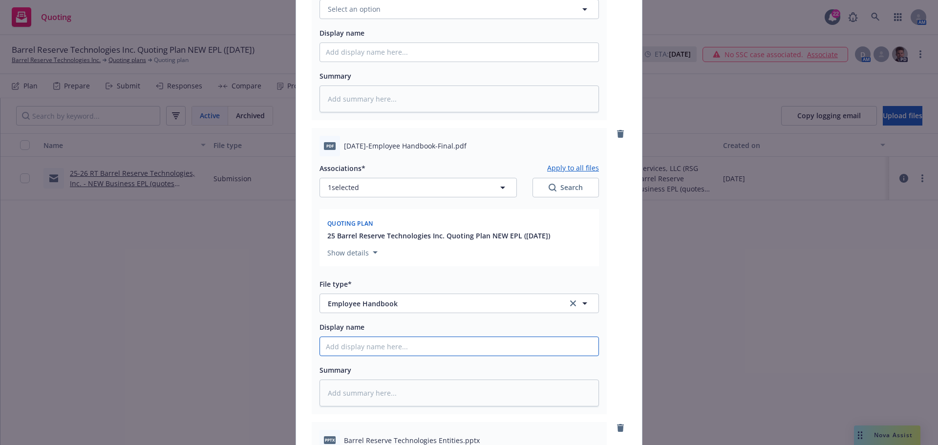
click at [359, 349] on input "Display name" at bounding box center [459, 346] width 278 height 19
paste input "May2023-Employee Handbook-Final"
type textarea "x"
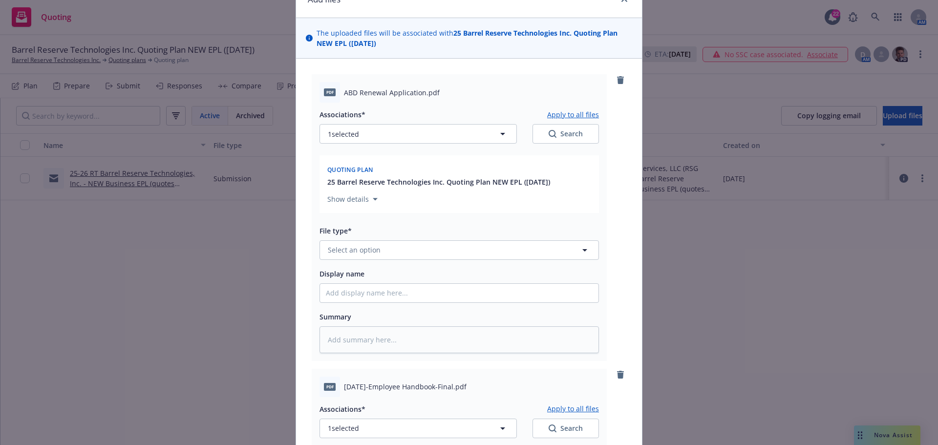
scroll to position [0, 0]
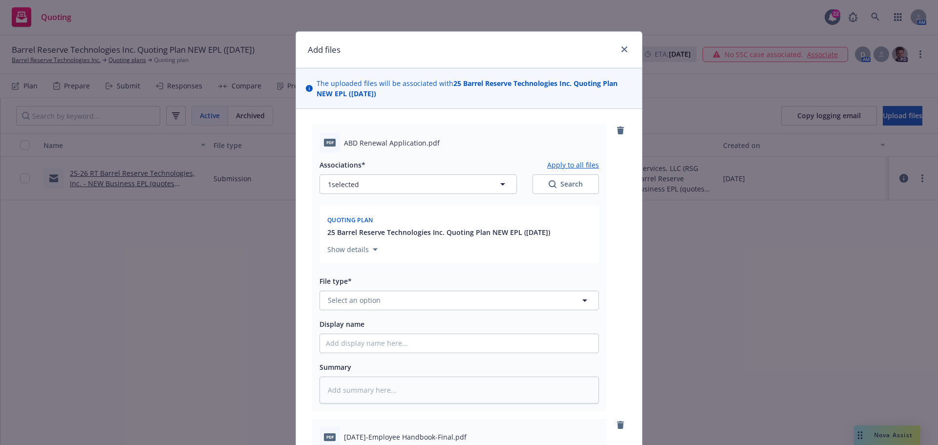
type input "May2023-Employee Handbook-Final"
drag, startPoint x: 341, startPoint y: 143, endPoint x: 421, endPoint y: 146, distance: 80.2
click at [421, 146] on span "ABD Renewal Application.pdf" at bounding box center [392, 143] width 96 height 10
copy span "ABD Renewal Application"
click at [353, 299] on span "Select an option" at bounding box center [354, 300] width 53 height 10
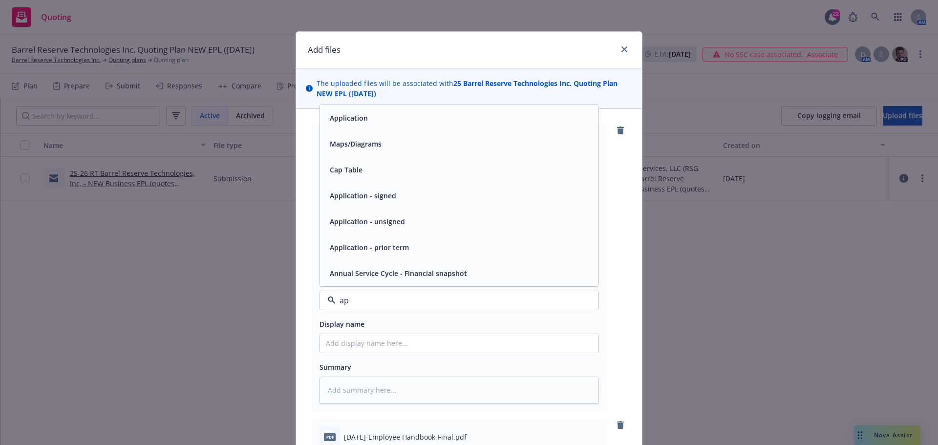
type input "app"
click at [413, 199] on div "Application" at bounding box center [459, 196] width 267 height 14
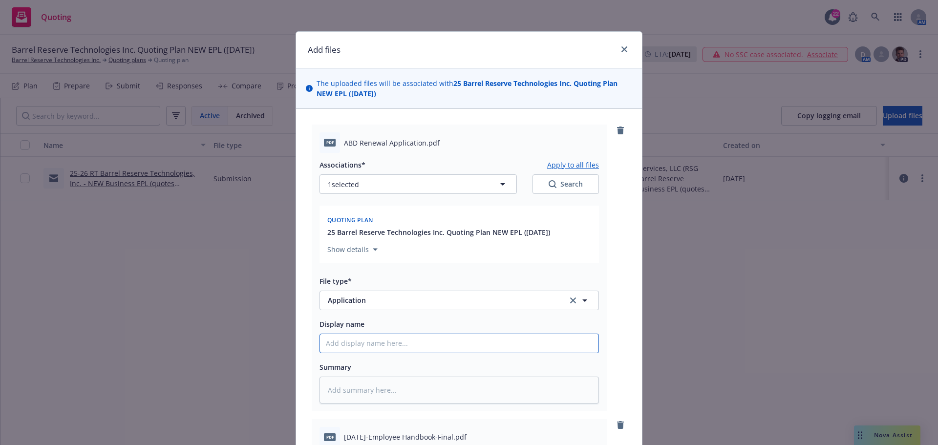
click at [356, 343] on input "Display name" at bounding box center [459, 343] width 278 height 19
paste input "ABD Renewal Application"
type textarea "x"
type input "ABD Renewal Application"
type textarea "x"
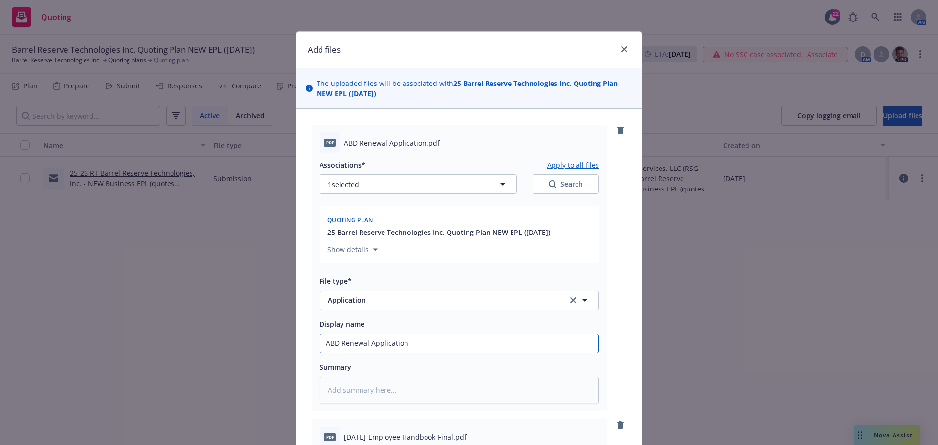
type input "ABD Renewal Application"
type textarea "x"
type input "ABD Renewal Application w"
type textarea "x"
type input "ABD Renewal Application w/"
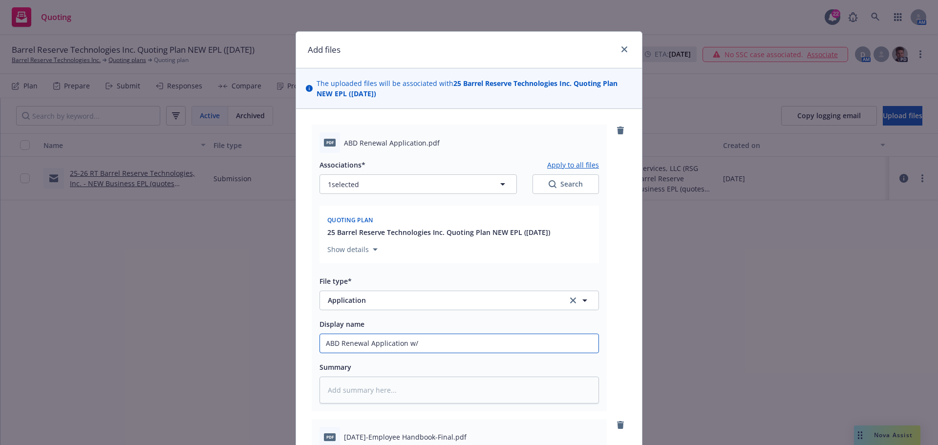
type textarea "x"
type input "ABD Renewal Application w/"
type textarea "x"
type input "ABD Renewal Application w/ E"
type textarea "x"
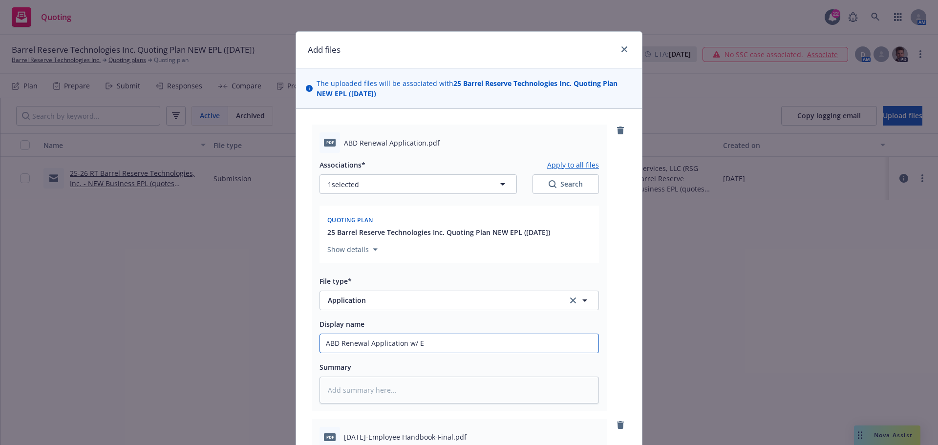
type input "ABD Renewal Application w/ EP"
type textarea "x"
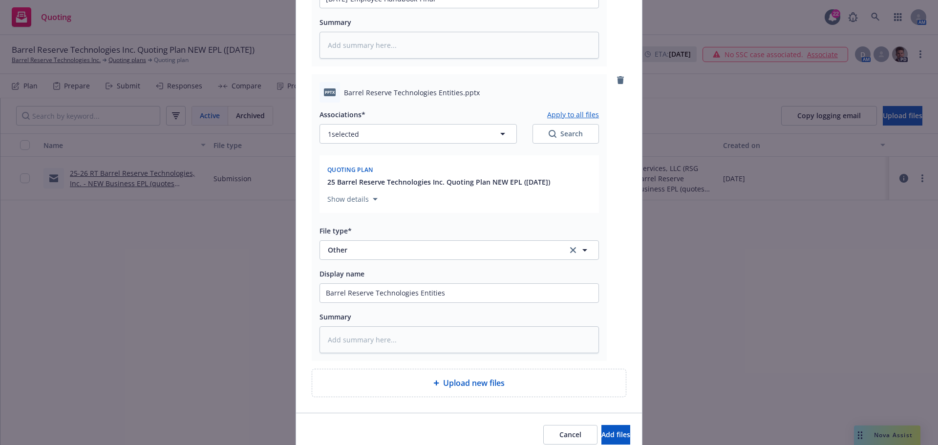
scroll to position [682, 0]
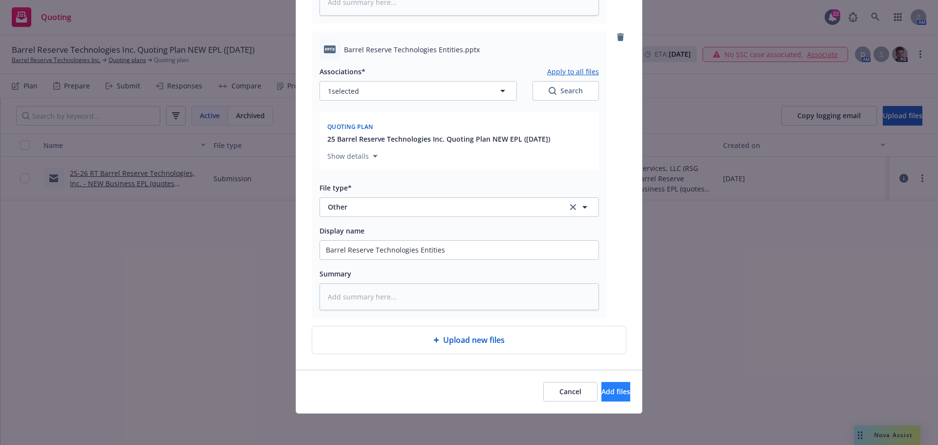
type input "ABD Renewal Application w/ EPL"
drag, startPoint x: 589, startPoint y: 399, endPoint x: 593, endPoint y: 411, distance: 13.2
click at [601, 399] on button "Add files" at bounding box center [615, 392] width 29 height 20
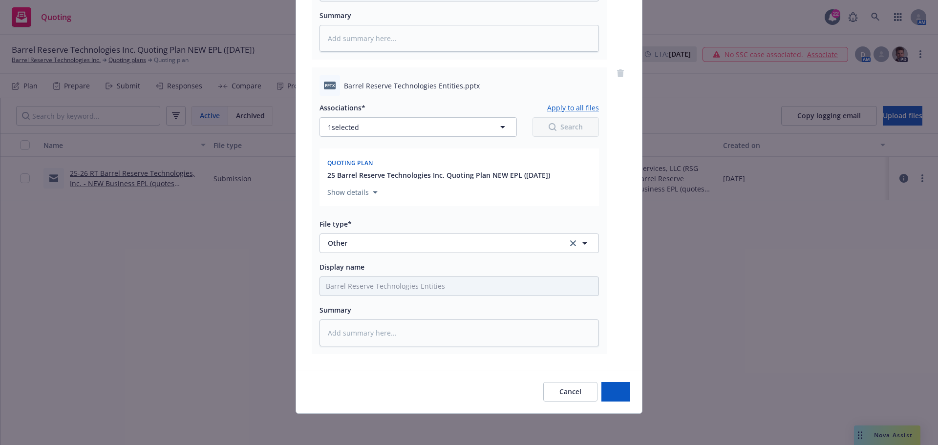
scroll to position [646, 0]
type textarea "x"
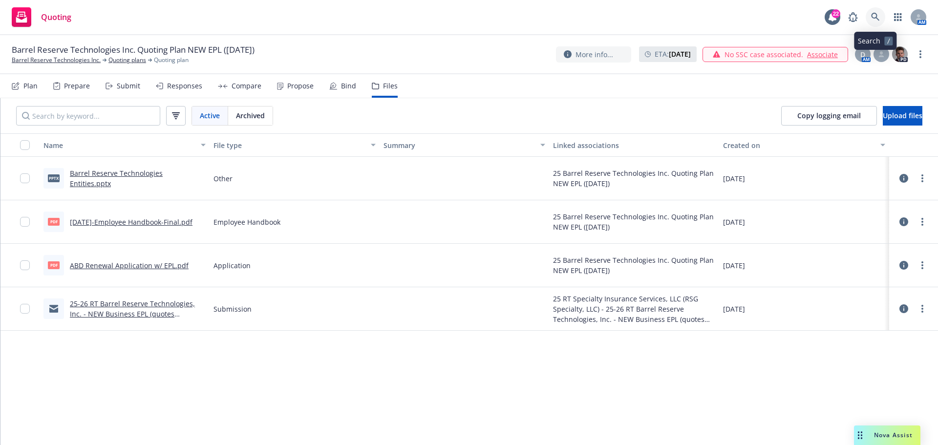
click at [877, 14] on icon at bounding box center [875, 17] width 9 height 9
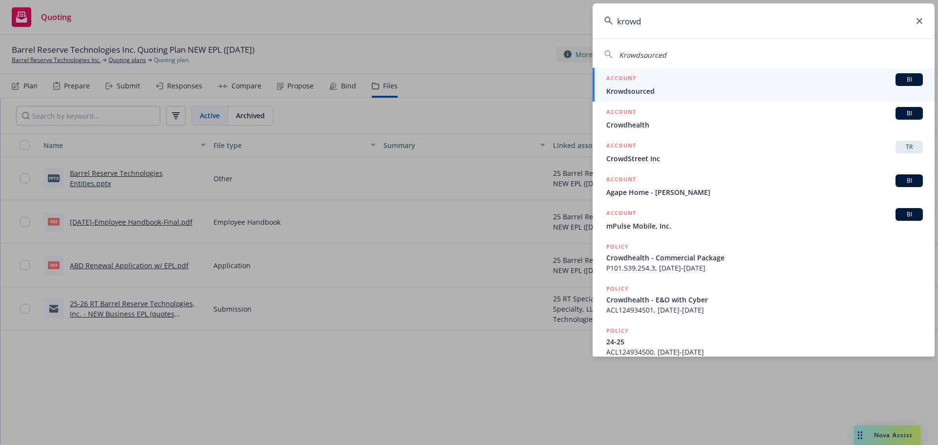
type input "krowd"
click at [632, 92] on span "Krowdsourced" at bounding box center [764, 91] width 317 height 10
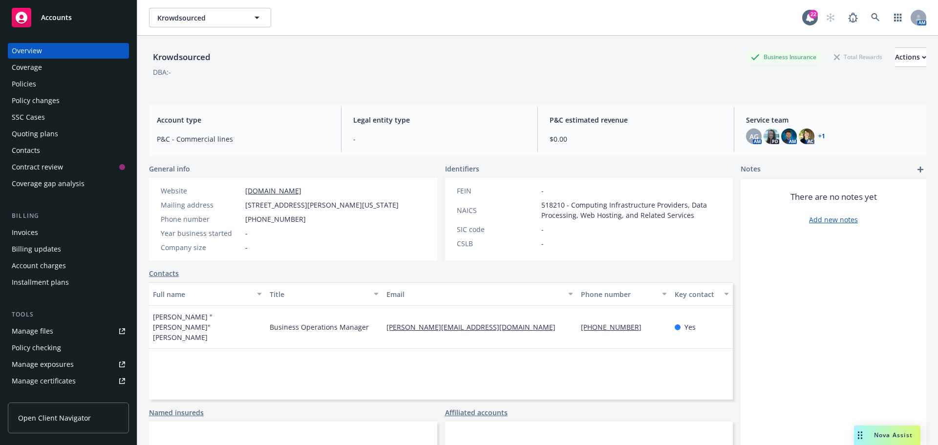
click at [38, 85] on div "Policies" at bounding box center [68, 84] width 113 height 16
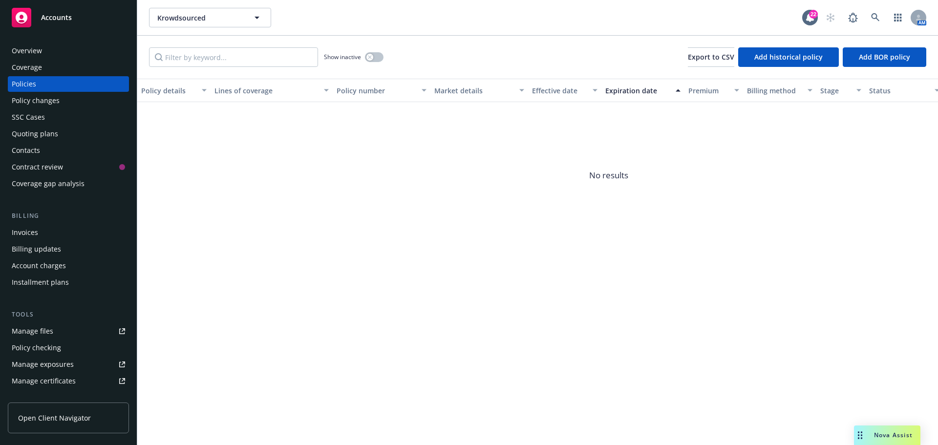
click at [29, 130] on div "Quoting plans" at bounding box center [35, 134] width 46 height 16
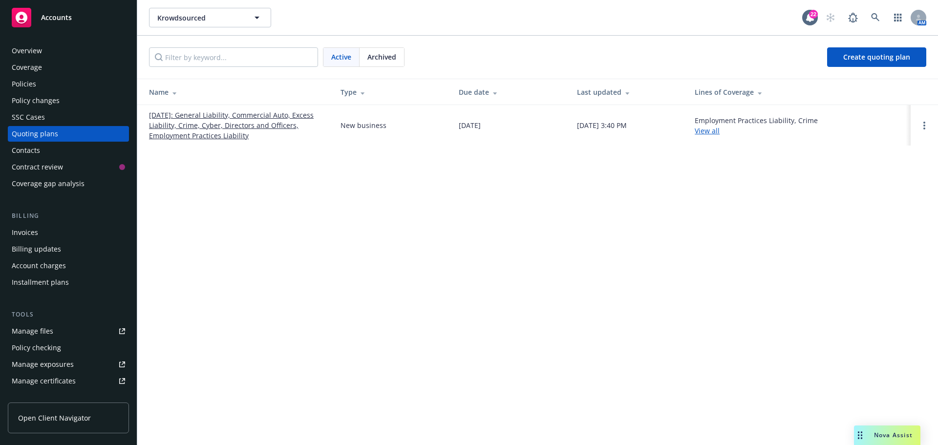
click at [715, 131] on link "View all" at bounding box center [707, 130] width 25 height 9
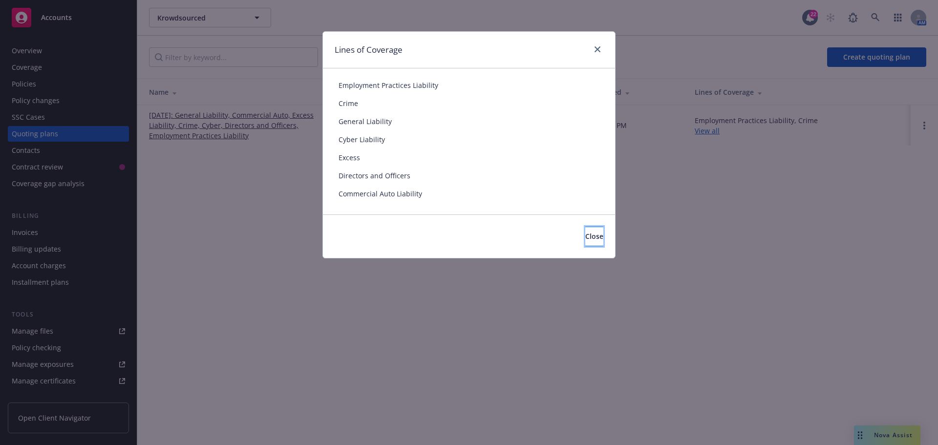
click at [592, 234] on button "Close" at bounding box center [594, 237] width 18 height 20
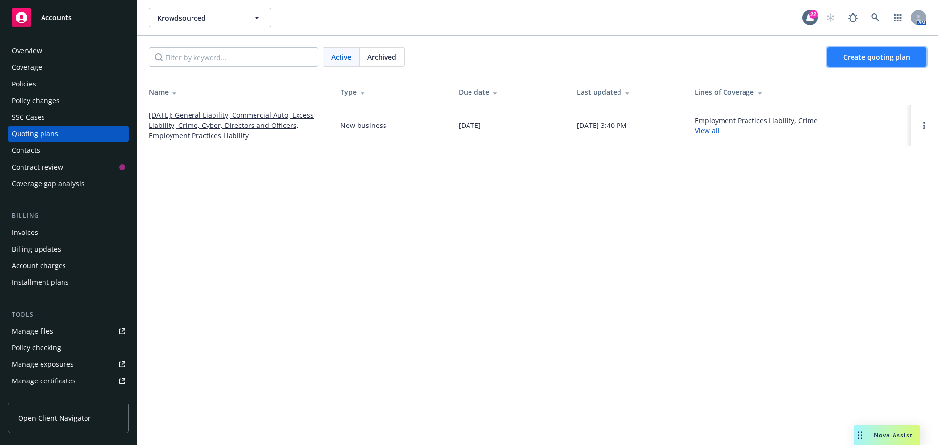
click at [863, 53] on span "Create quoting plan" at bounding box center [876, 56] width 67 height 9
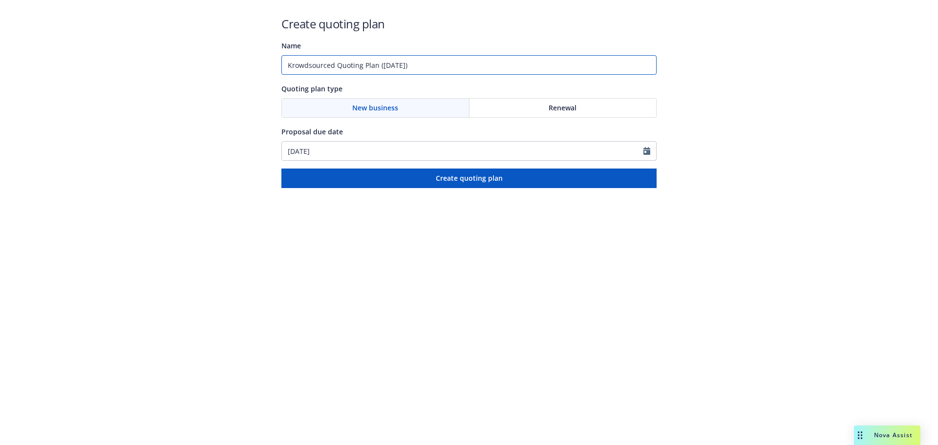
click at [377, 64] on input "Krowdsourced Quoting Plan ([DATE])" at bounding box center [468, 65] width 375 height 20
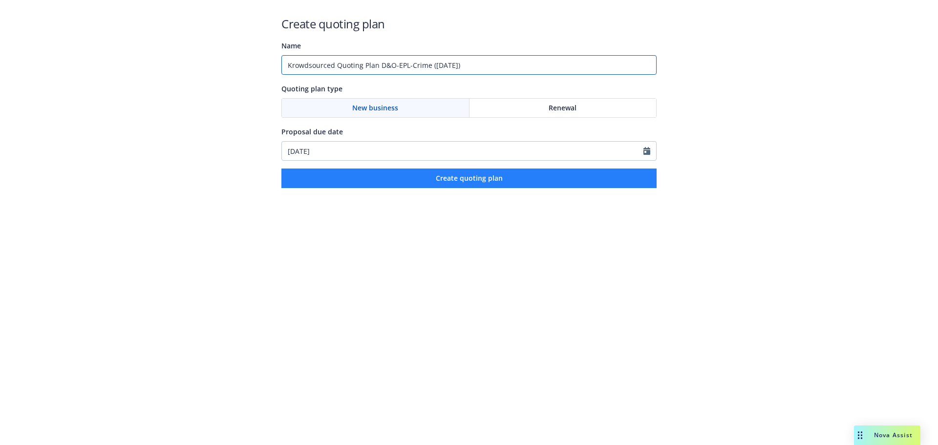
type input "Krowdsourced Quoting Plan D&O-EPL-Crime ([DATE])"
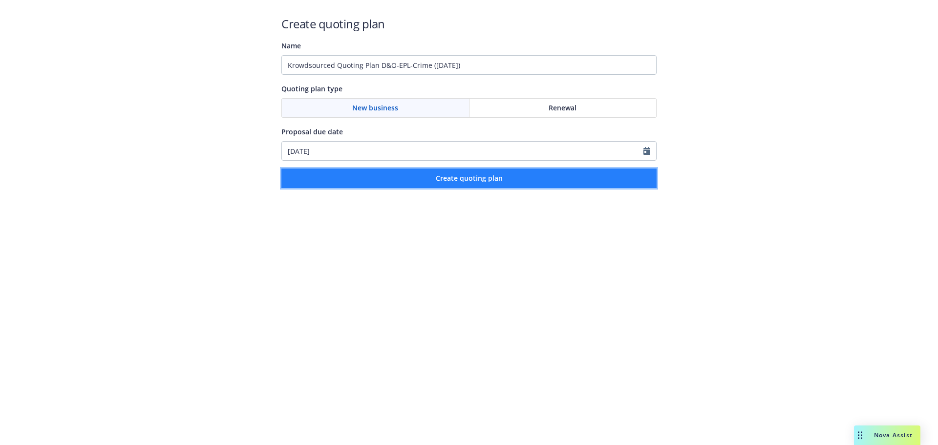
click at [469, 179] on span "Create quoting plan" at bounding box center [469, 177] width 67 height 9
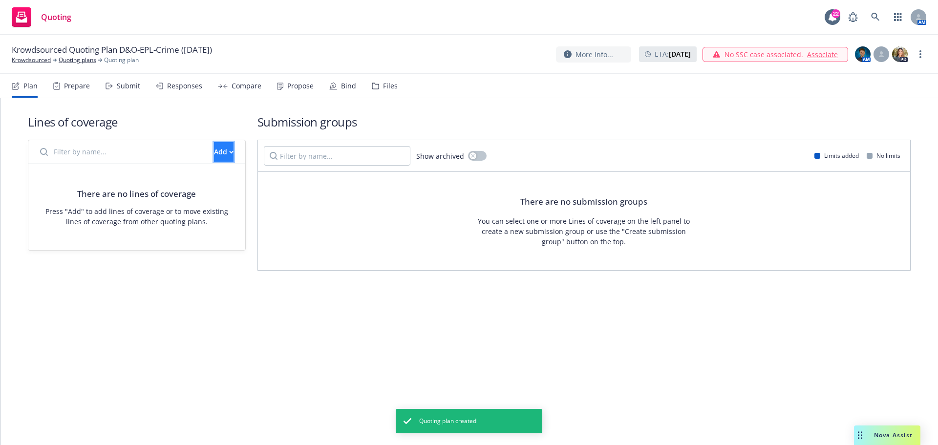
click at [214, 153] on div "Add" at bounding box center [224, 152] width 20 height 19
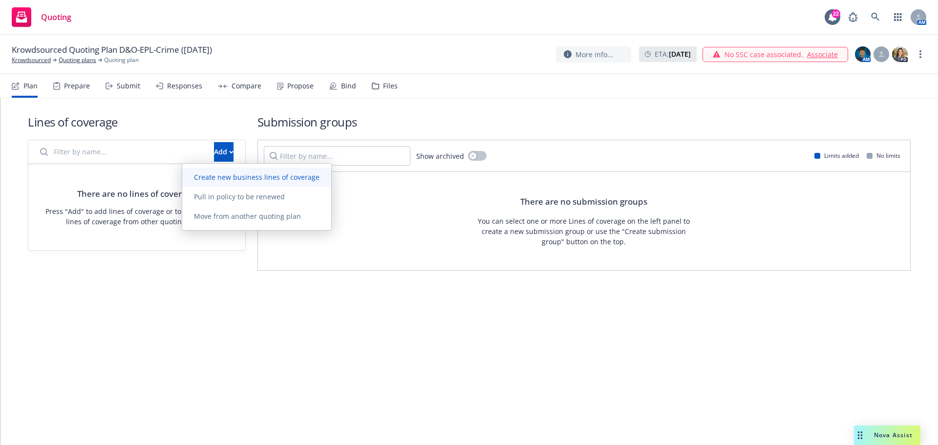
click at [222, 176] on span "Create new business lines of coverage" at bounding box center [256, 176] width 149 height 9
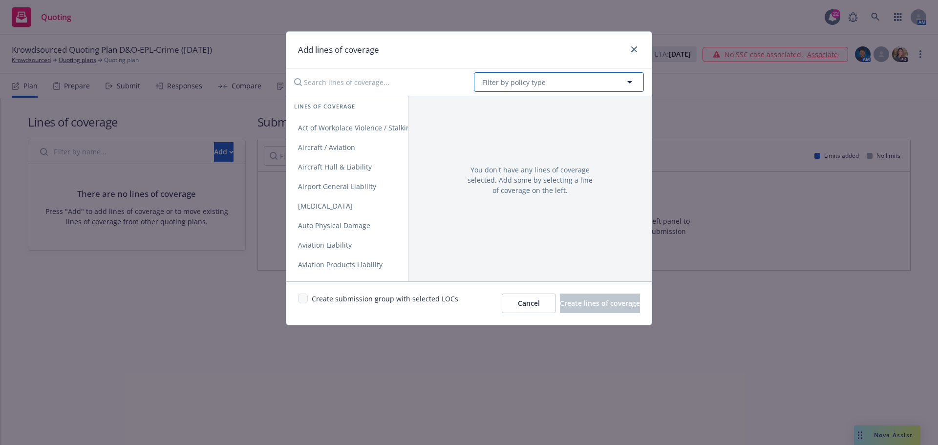
click at [538, 82] on span "Filter by policy type" at bounding box center [514, 82] width 64 height 10
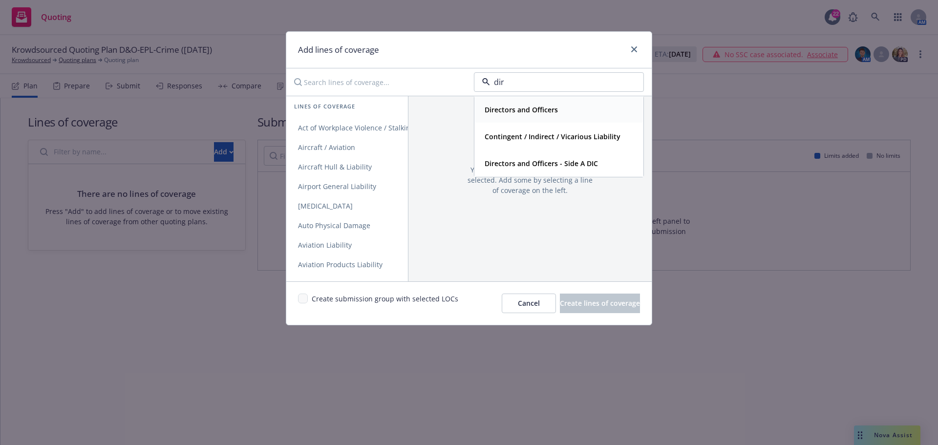
click at [532, 107] on strong "Directors and Officers" at bounding box center [521, 109] width 73 height 9
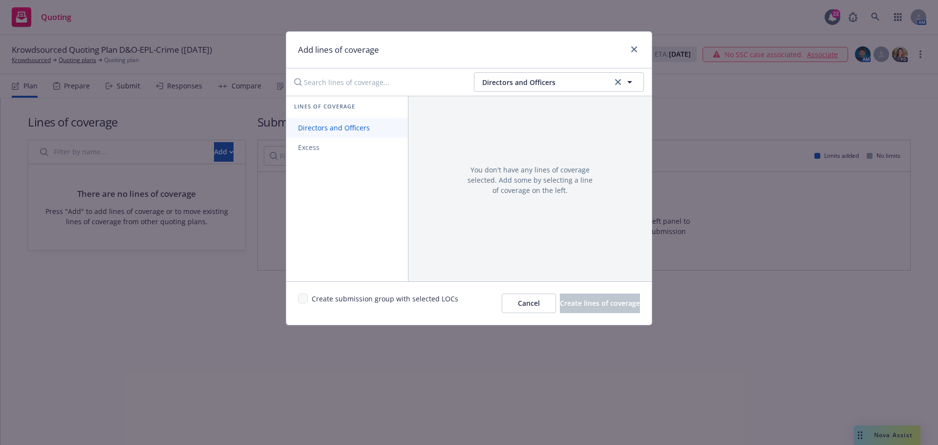
click at [344, 131] on span "Directors and Officers" at bounding box center [333, 127] width 95 height 9
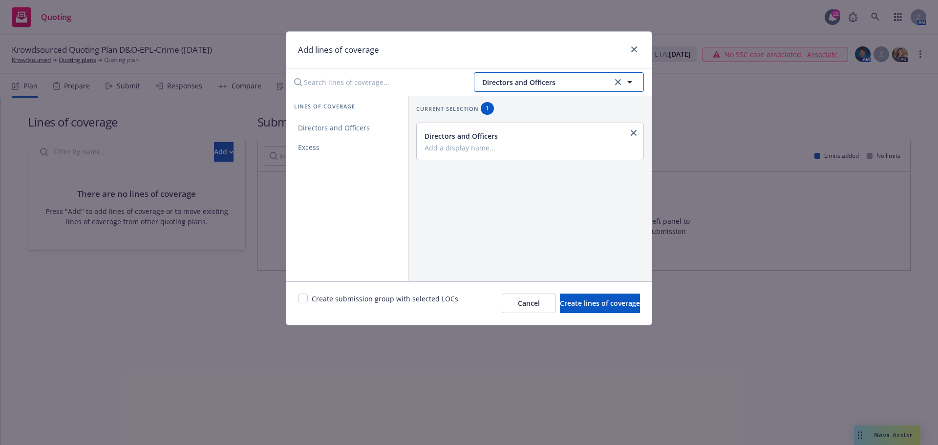
click at [547, 75] on button "Directors and Officers" at bounding box center [559, 82] width 170 height 20
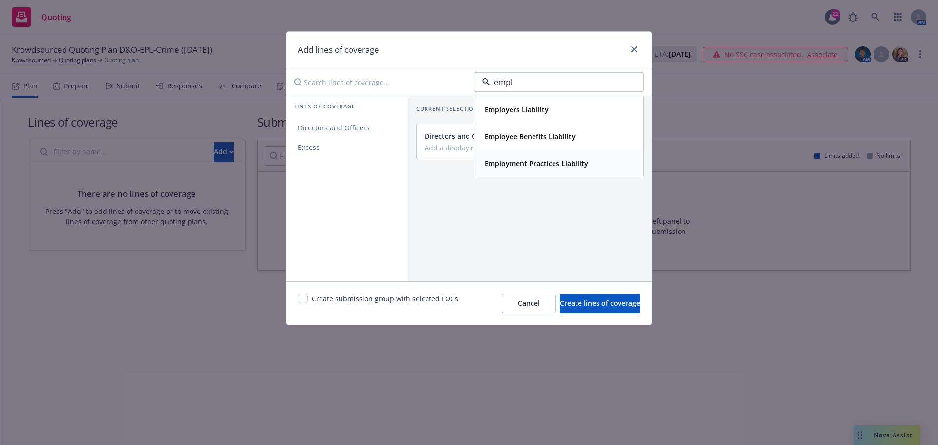
click at [512, 161] on strong "Employment Practices Liability" at bounding box center [537, 163] width 104 height 9
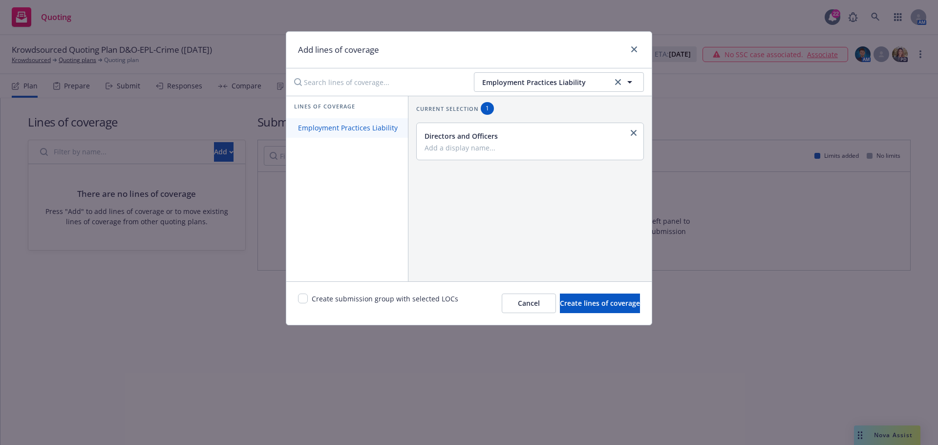
click at [336, 128] on span "Employment Practices Liability" at bounding box center [347, 127] width 123 height 9
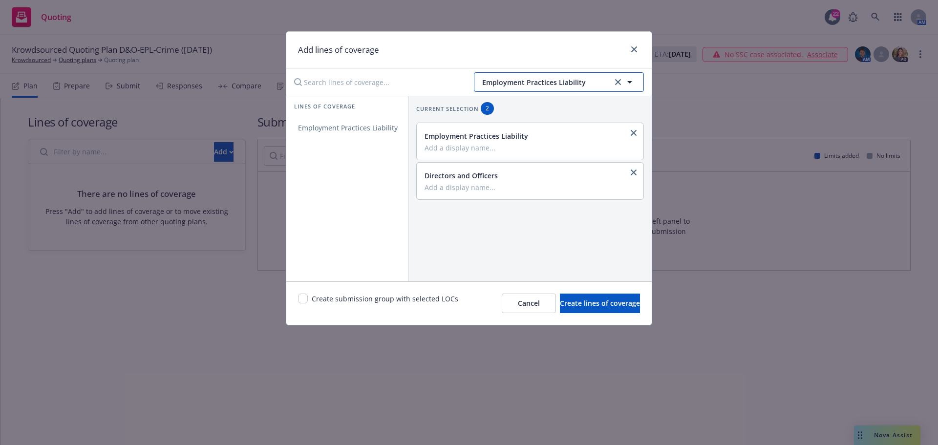
click at [584, 80] on span "Employment Practices Liability" at bounding box center [546, 82] width 128 height 10
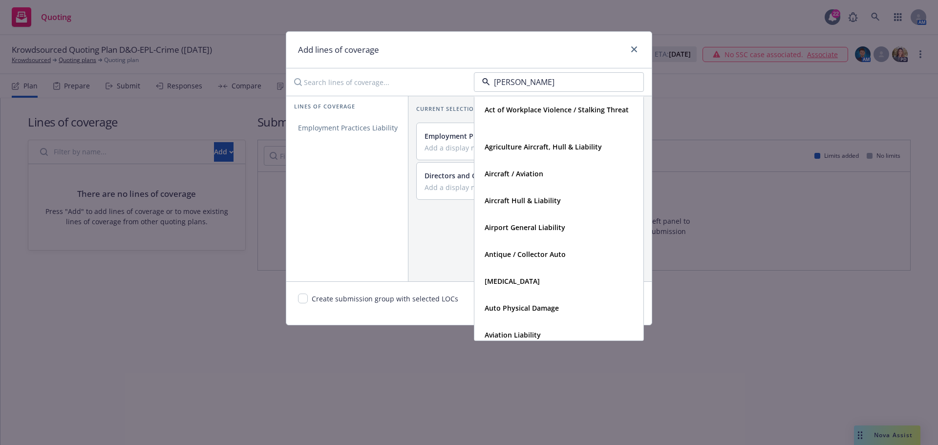
type input "crime"
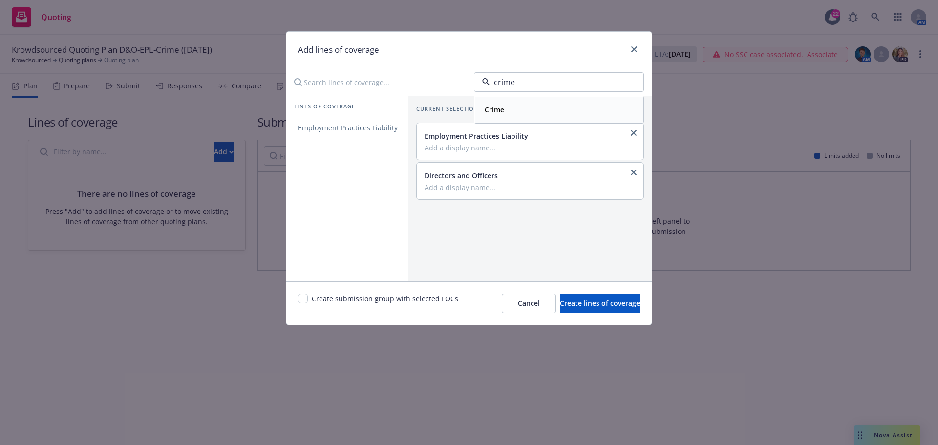
click at [501, 107] on strong "Crime" at bounding box center [495, 109] width 20 height 9
click at [303, 127] on span "Crime" at bounding box center [307, 127] width 43 height 9
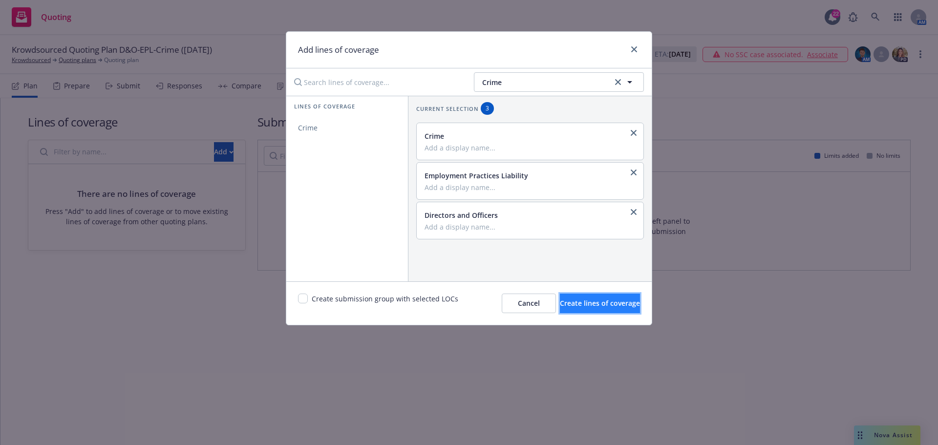
click at [609, 306] on span "Create lines of coverage" at bounding box center [600, 303] width 80 height 9
